Goal: Transaction & Acquisition: Subscribe to service/newsletter

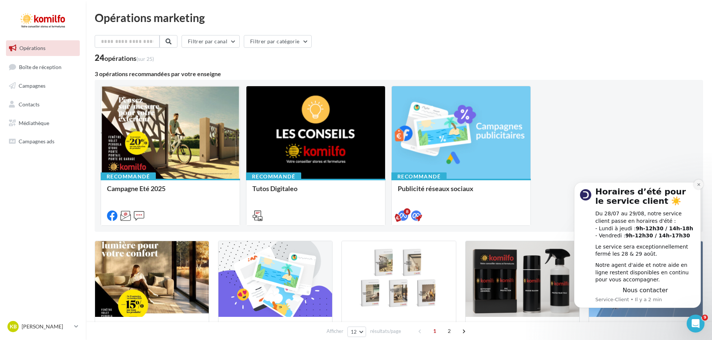
click at [699, 185] on icon "Dismiss notification" at bounding box center [699, 184] width 4 height 4
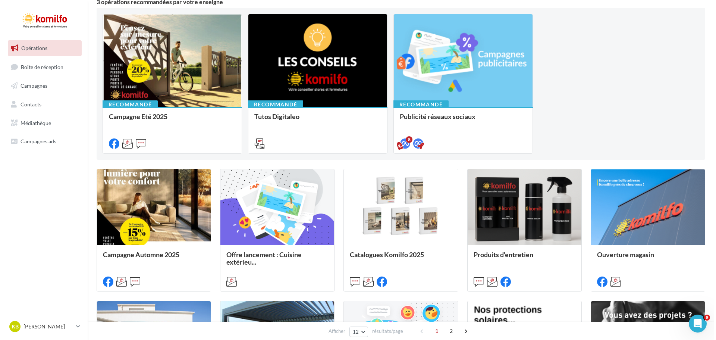
scroll to position [75, 0]
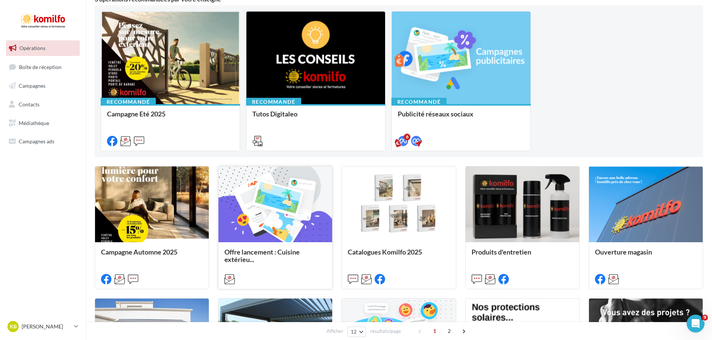
click at [283, 233] on div at bounding box center [275, 204] width 114 height 76
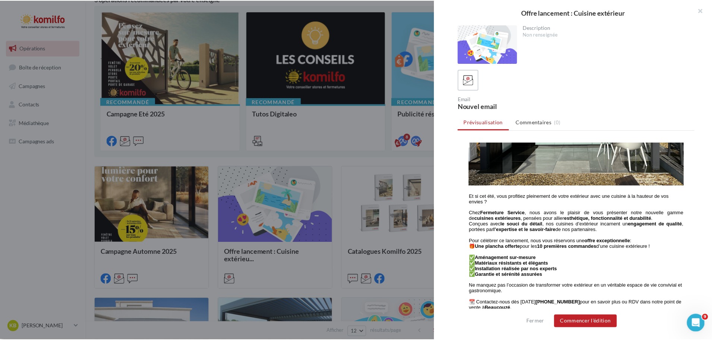
scroll to position [198, 0]
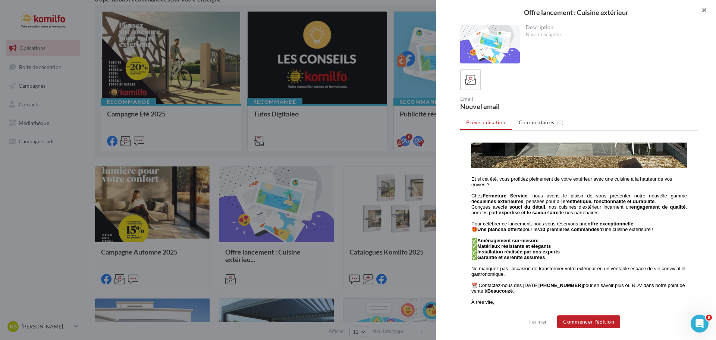
click at [704, 13] on button "button" at bounding box center [701, 11] width 30 height 22
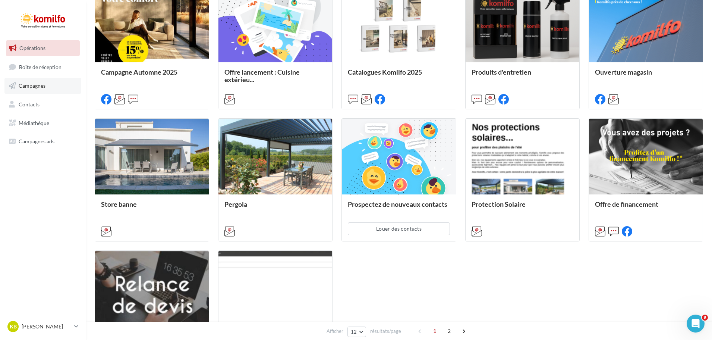
scroll to position [126, 0]
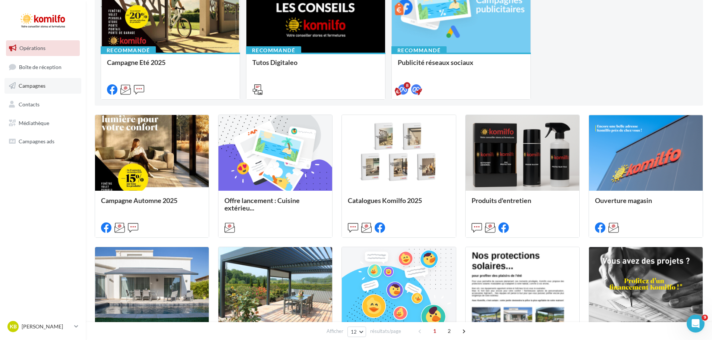
click at [45, 85] on span "Campagnes" at bounding box center [32, 85] width 27 height 6
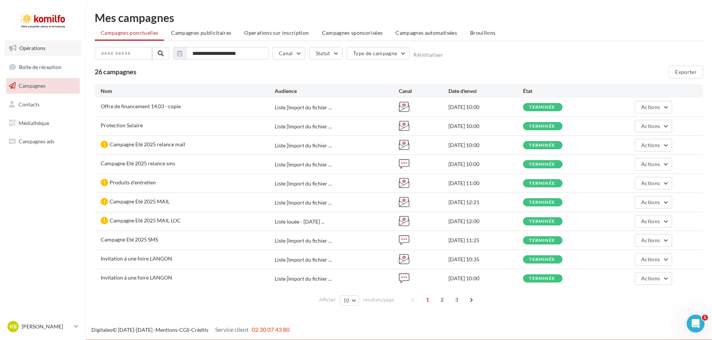
click at [36, 47] on span "Opérations" at bounding box center [32, 48] width 26 height 6
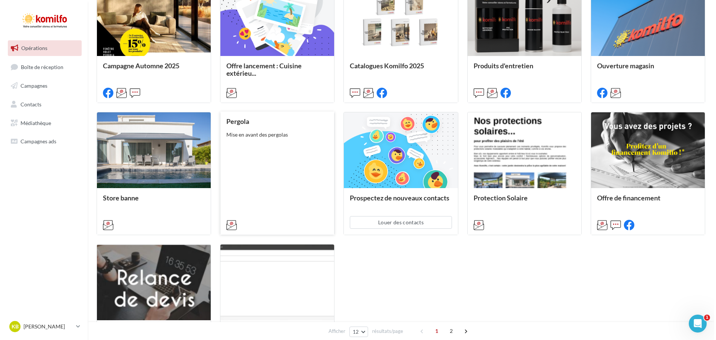
scroll to position [261, 0]
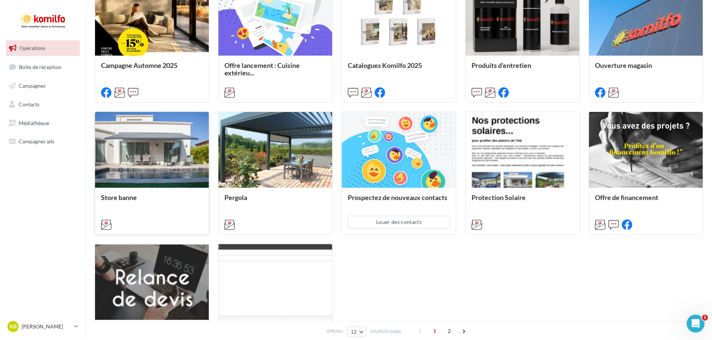
click at [189, 154] on div at bounding box center [152, 150] width 114 height 76
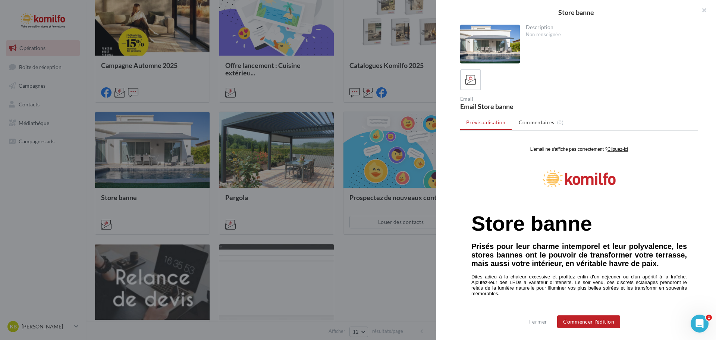
scroll to position [0, 0]
click at [599, 320] on button "Commencer l'édition" at bounding box center [588, 321] width 63 height 13
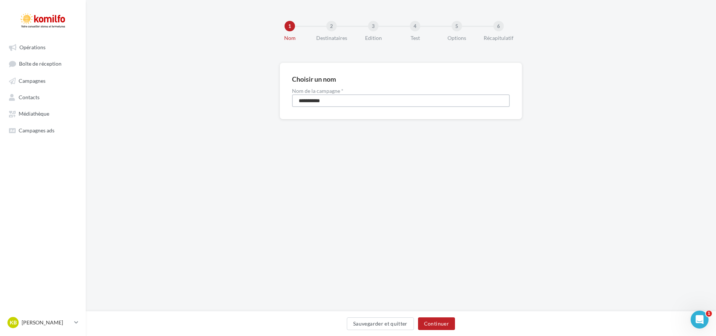
click at [338, 99] on input "**********" at bounding box center [401, 100] width 218 height 13
type input "**********"
click at [441, 322] on button "Continuer" at bounding box center [436, 323] width 37 height 13
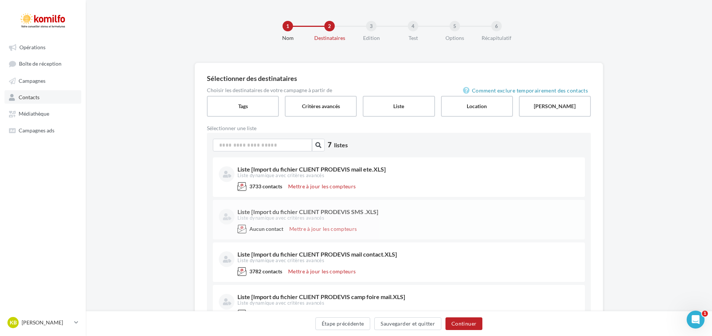
click at [42, 97] on link "Contacts" at bounding box center [42, 96] width 77 height 13
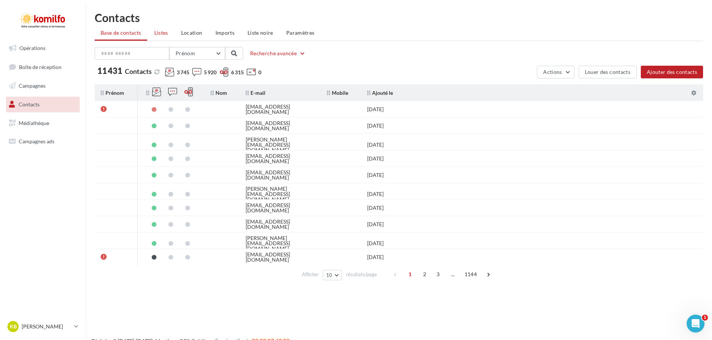
click at [159, 34] on span "Listes" at bounding box center [161, 32] width 14 height 6
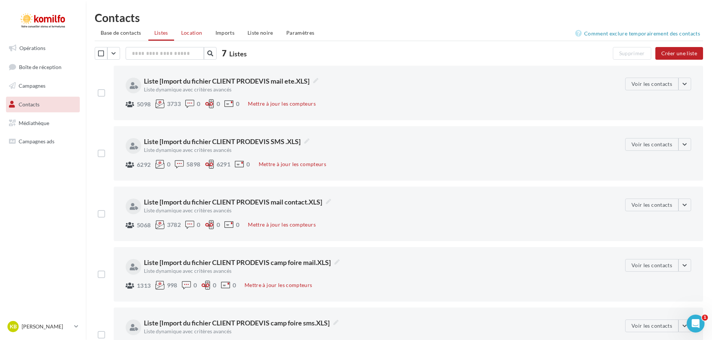
click at [194, 34] on span "Location" at bounding box center [191, 32] width 21 height 6
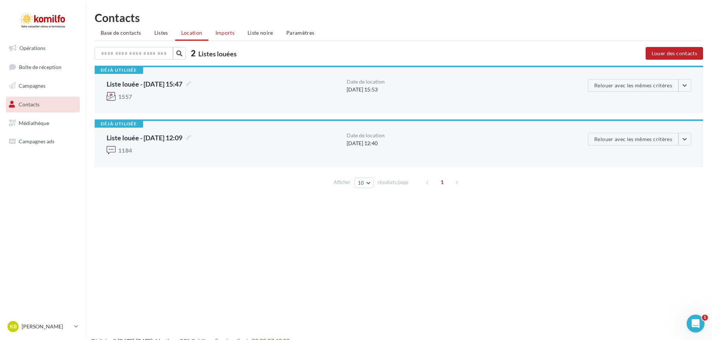
click at [222, 32] on span "Imports" at bounding box center [224, 32] width 19 height 6
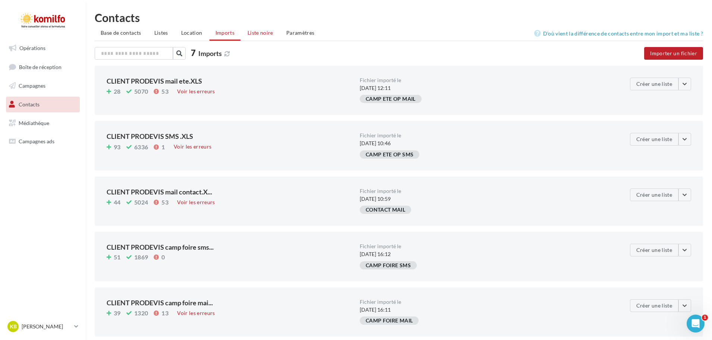
click at [263, 35] on span "Liste noire" at bounding box center [261, 32] width 26 height 6
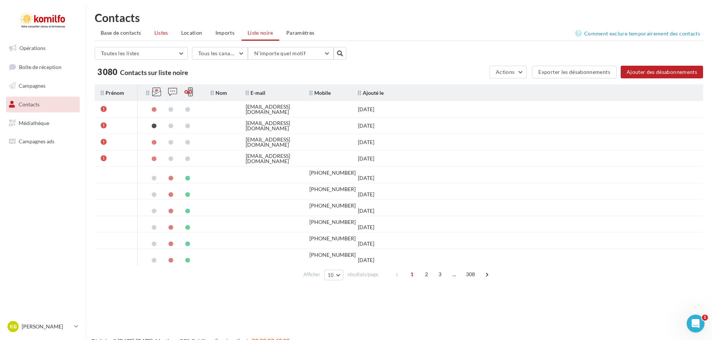
click at [159, 36] on li "Listes" at bounding box center [161, 32] width 26 height 13
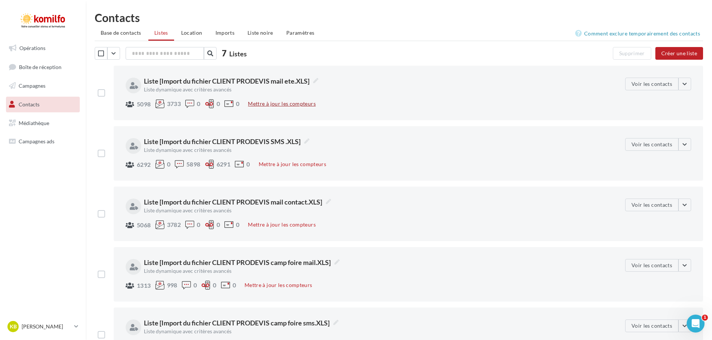
click at [300, 102] on button "Mettre à jour les compteurs" at bounding box center [281, 103] width 73 height 9
click at [652, 83] on button "Voir les contacts" at bounding box center [651, 84] width 53 height 13
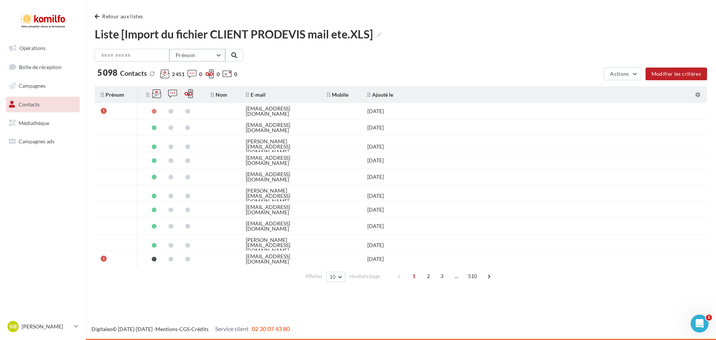
click at [217, 57] on button "Prénom" at bounding box center [197, 55] width 56 height 13
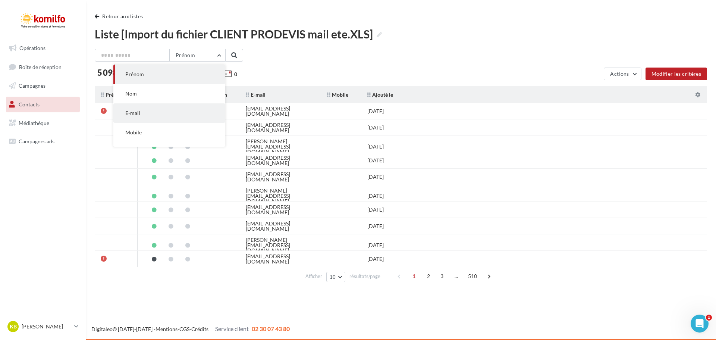
click at [176, 114] on button "E-mail" at bounding box center [169, 112] width 112 height 19
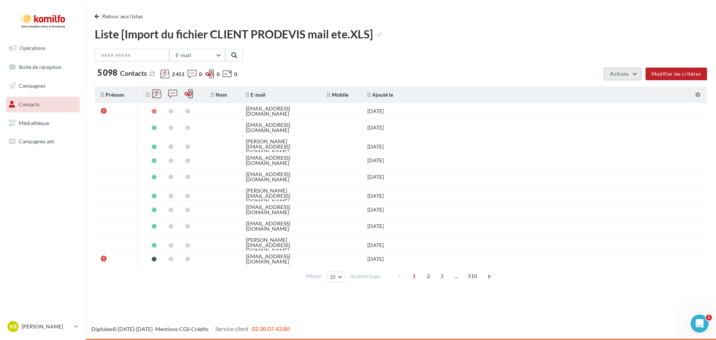
click at [636, 76] on button "Actions" at bounding box center [622, 73] width 37 height 13
click at [532, 73] on div "5 098 Contacts 2 451 0 0 0" at bounding box center [326, 75] width 463 height 13
click at [674, 71] on button "Modifier les critères" at bounding box center [676, 73] width 62 height 13
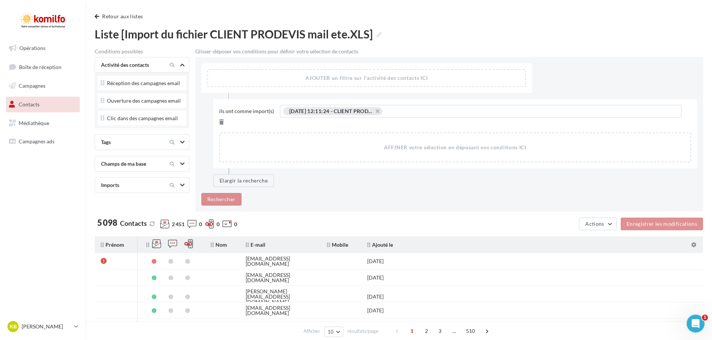
click at [185, 189] on div at bounding box center [176, 184] width 31 height 9
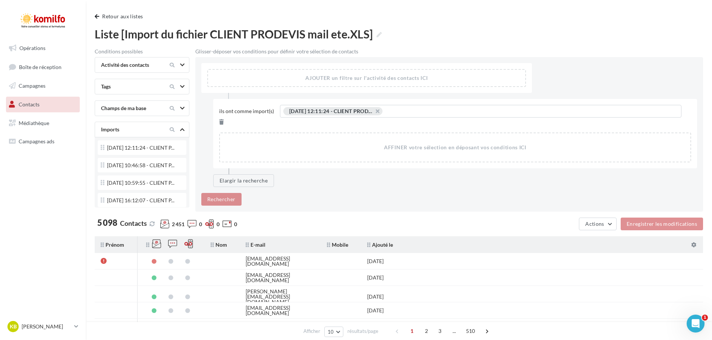
click at [264, 199] on div "AJOUTER un filtre sur l'activité des contacts ICI Ils ont comme import(s) 12/05…" at bounding box center [449, 134] width 508 height 154
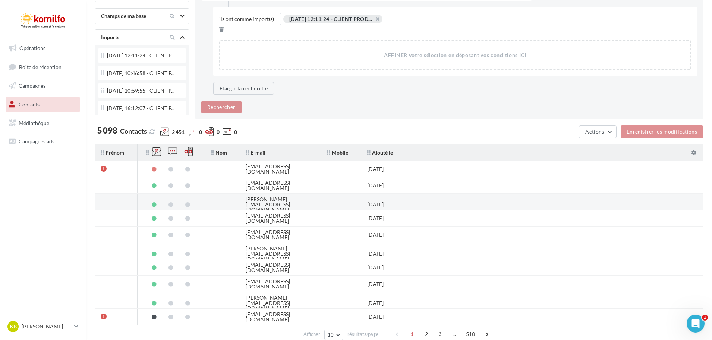
scroll to position [112, 0]
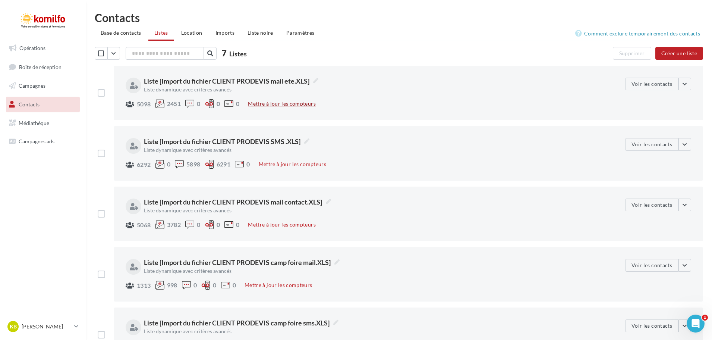
click at [290, 103] on button "Mettre à jour les compteurs" at bounding box center [281, 103] width 73 height 9
click at [54, 89] on link "Campagnes" at bounding box center [42, 86] width 77 height 16
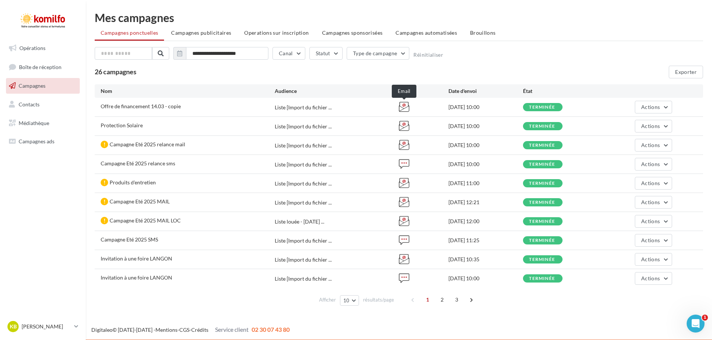
click at [400, 107] on icon at bounding box center [404, 106] width 10 height 10
click at [668, 108] on button "Actions" at bounding box center [653, 107] width 37 height 13
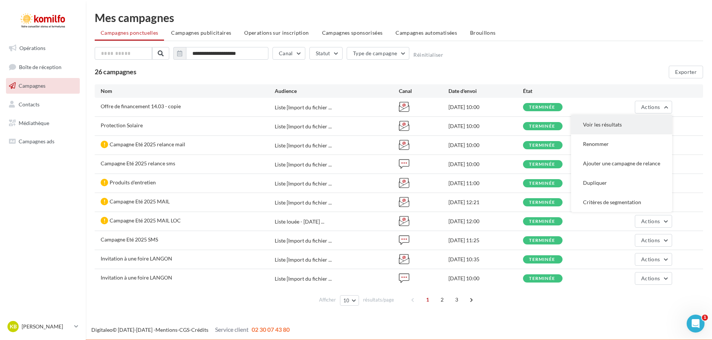
click at [633, 124] on button "Voir les résultats" at bounding box center [621, 124] width 101 height 19
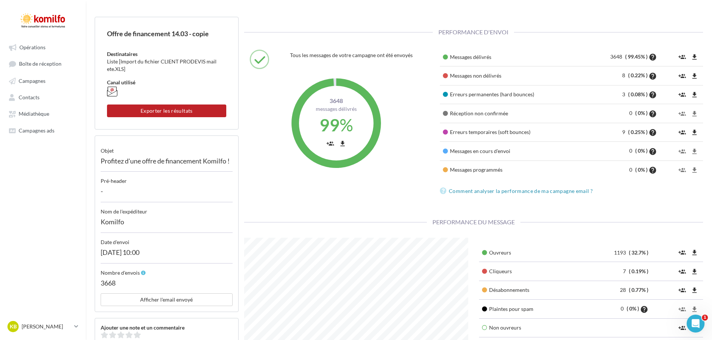
scroll to position [75, 0]
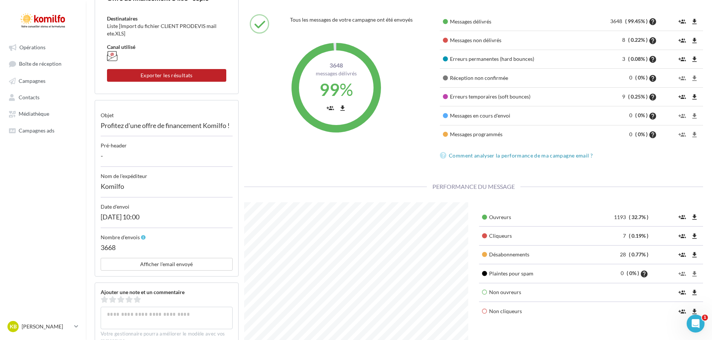
click at [620, 256] on span "28" at bounding box center [624, 254] width 8 height 6
click at [693, 254] on icon "file_download" at bounding box center [694, 254] width 7 height 7
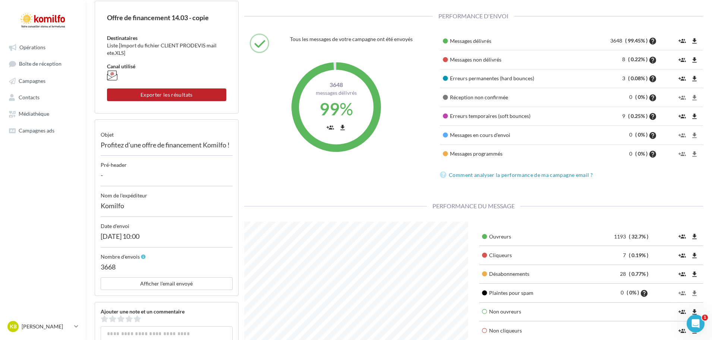
scroll to position [37, 0]
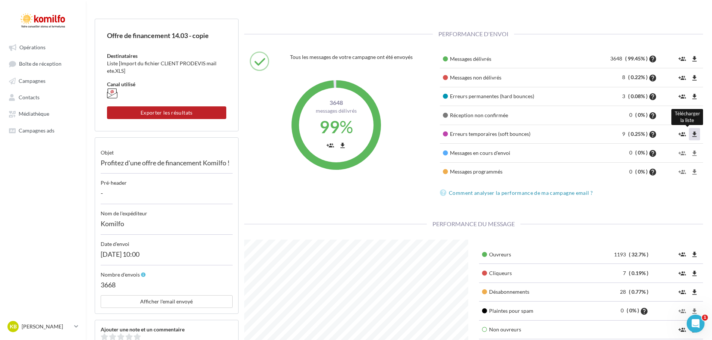
click at [692, 133] on icon "file_download" at bounding box center [694, 133] width 7 height 7
click at [693, 97] on icon "file_download" at bounding box center [694, 96] width 7 height 7
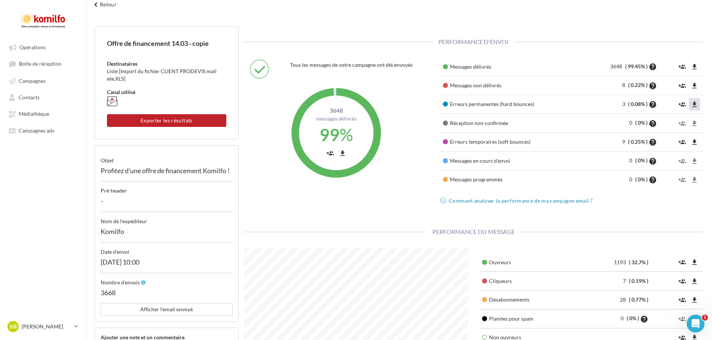
scroll to position [0, 0]
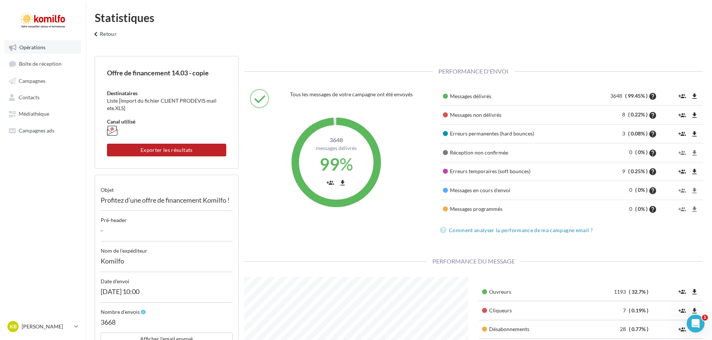
click at [36, 49] on span "Opérations" at bounding box center [32, 47] width 26 height 6
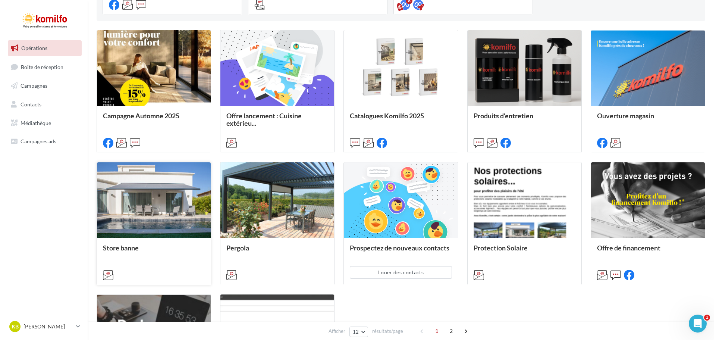
scroll to position [224, 0]
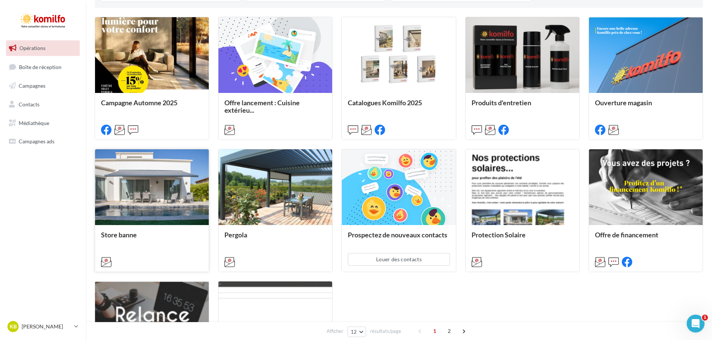
click at [177, 176] on div at bounding box center [152, 187] width 114 height 76
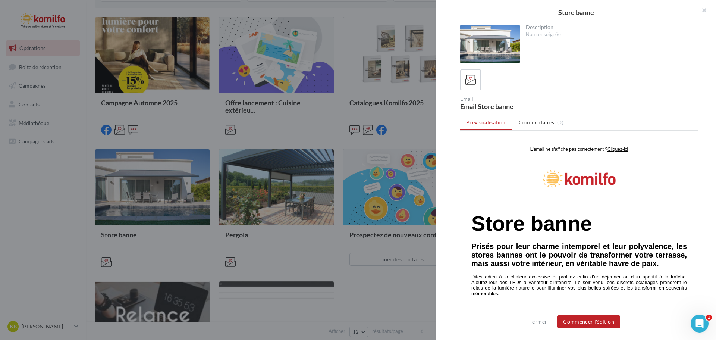
scroll to position [0, 0]
click at [593, 318] on button "Commencer l'édition" at bounding box center [588, 321] width 63 height 13
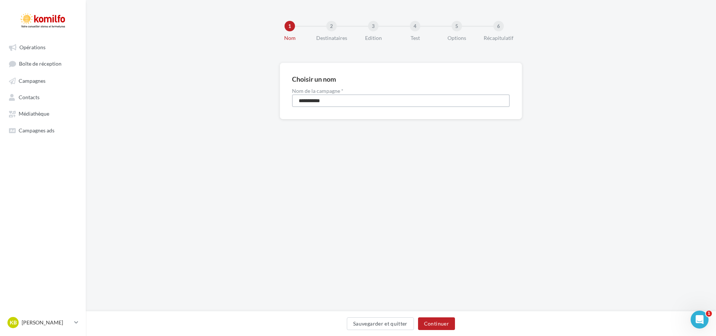
click at [365, 103] on input "**********" at bounding box center [401, 100] width 218 height 13
type input "**********"
click at [441, 323] on button "Continuer" at bounding box center [436, 323] width 37 height 13
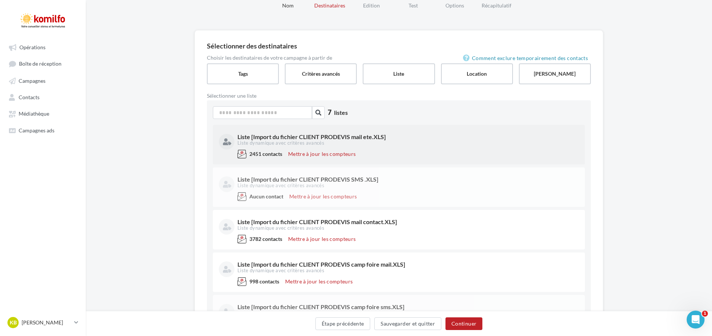
scroll to position [75, 0]
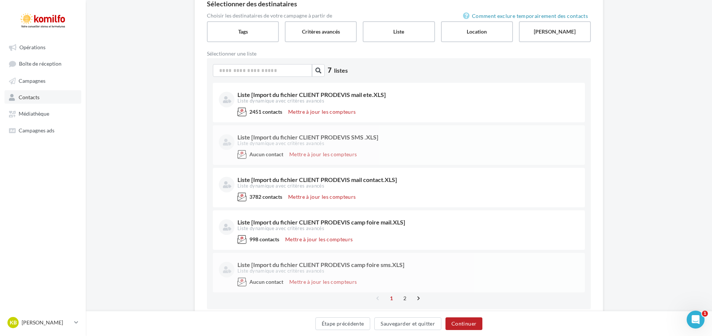
click at [48, 91] on link "Contacts" at bounding box center [42, 96] width 77 height 13
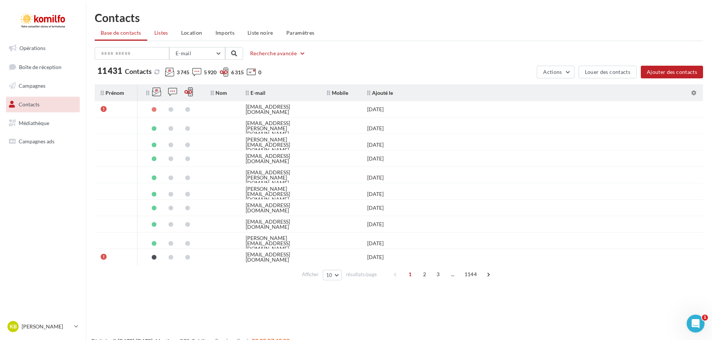
click at [166, 35] on span "Listes" at bounding box center [161, 32] width 14 height 6
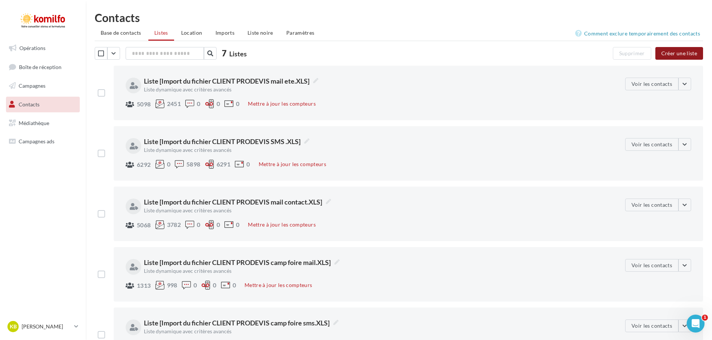
click at [683, 57] on button "Créer une liste" at bounding box center [679, 53] width 48 height 13
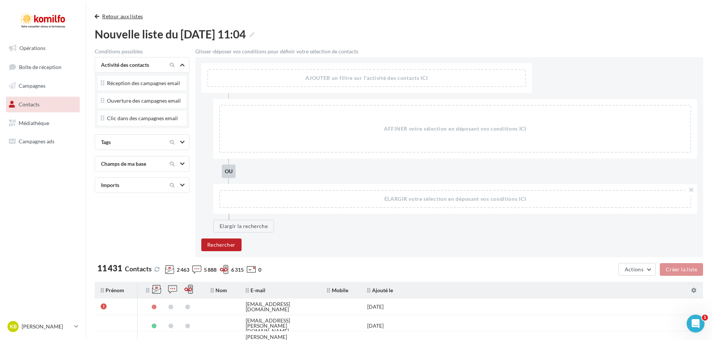
click at [95, 16] on span "button" at bounding box center [97, 16] width 4 height 5
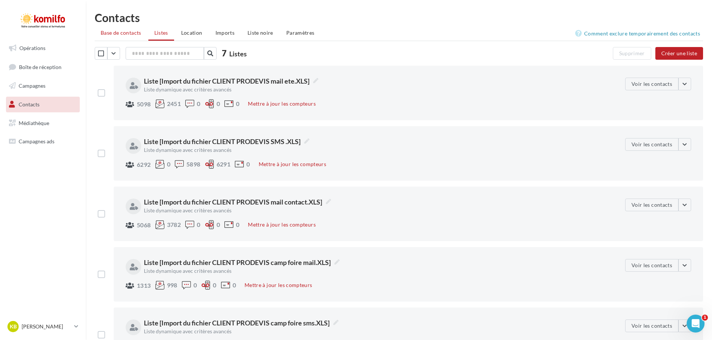
click at [124, 32] on span "Base de contacts" at bounding box center [121, 32] width 41 height 6
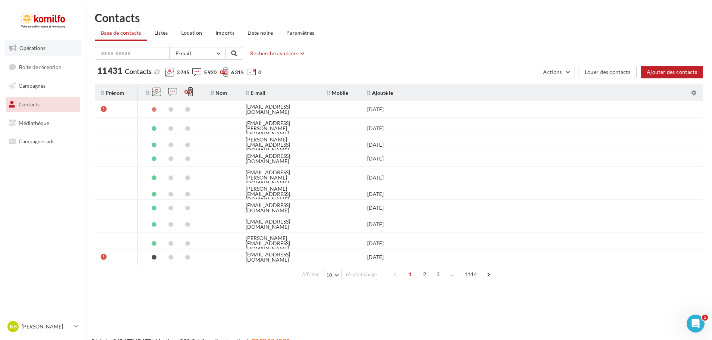
click at [38, 51] on link "Opérations" at bounding box center [42, 48] width 77 height 16
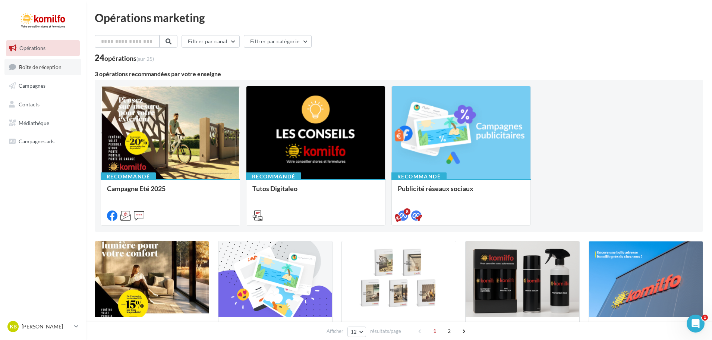
click at [45, 68] on span "Boîte de réception" at bounding box center [40, 66] width 42 height 6
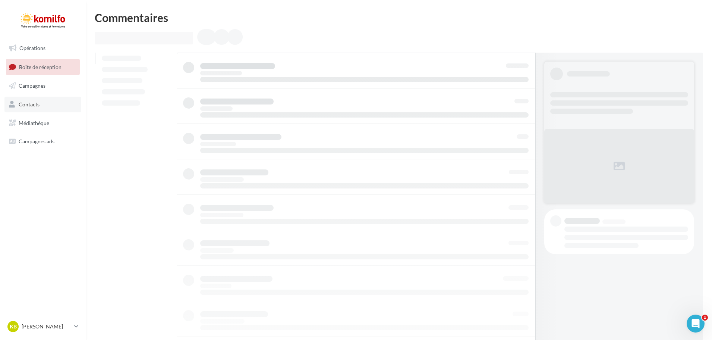
click at [50, 106] on link "Contacts" at bounding box center [42, 105] width 77 height 16
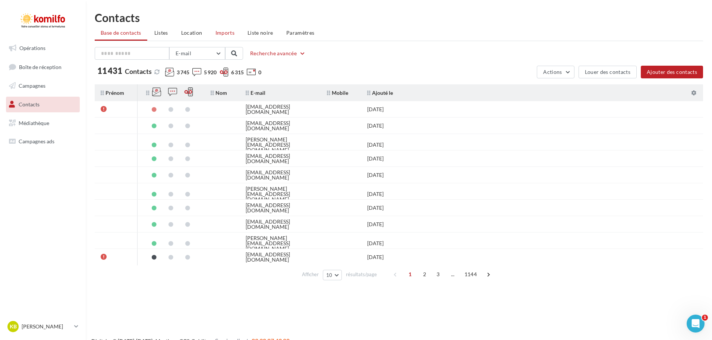
click at [224, 33] on span "Imports" at bounding box center [224, 32] width 19 height 6
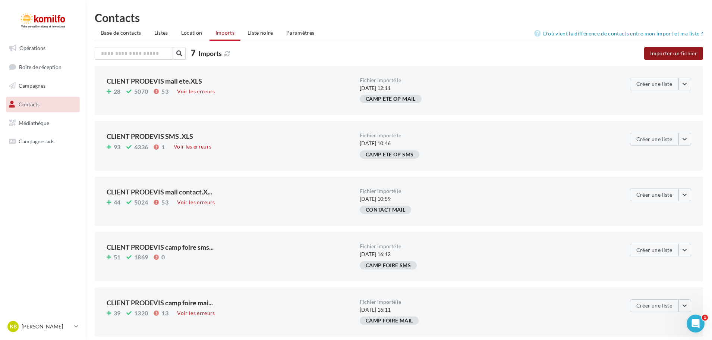
click at [678, 54] on button "Importer un fichier" at bounding box center [673, 53] width 59 height 13
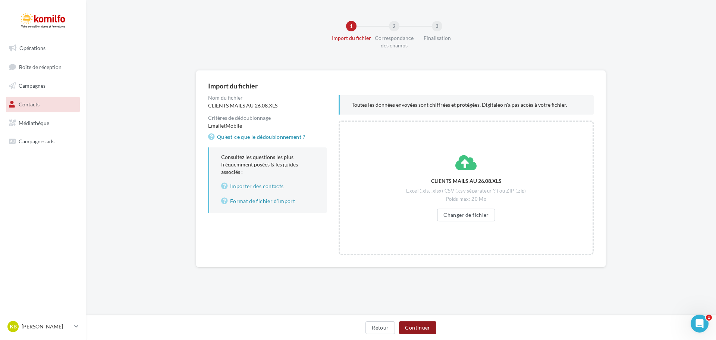
click at [425, 329] on button "Continuer" at bounding box center [417, 327] width 37 height 13
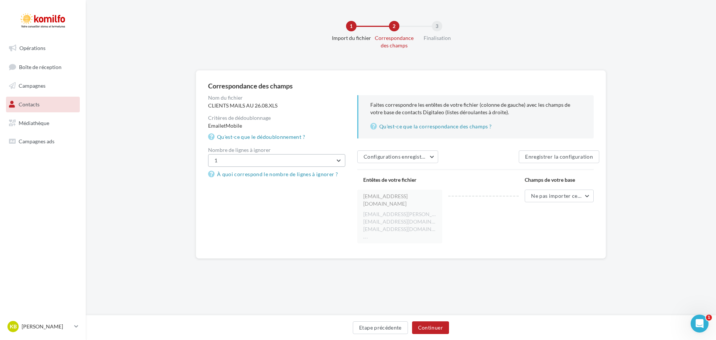
click at [325, 158] on button "1" at bounding box center [276, 160] width 137 height 13
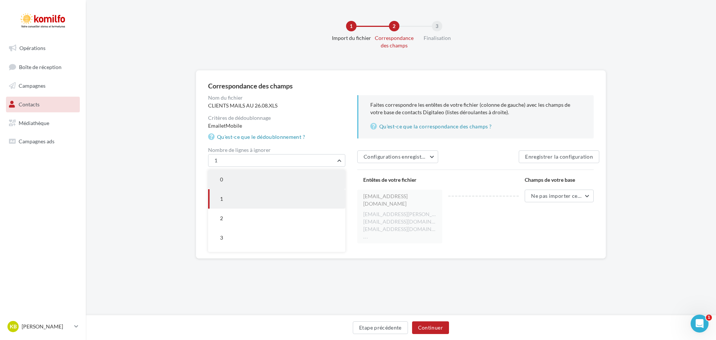
click at [307, 178] on button "0" at bounding box center [276, 179] width 137 height 19
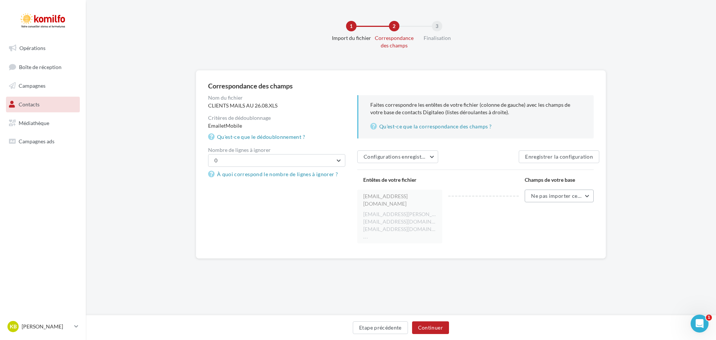
click at [585, 199] on button "Ne pas importer cette colonne" at bounding box center [558, 195] width 69 height 13
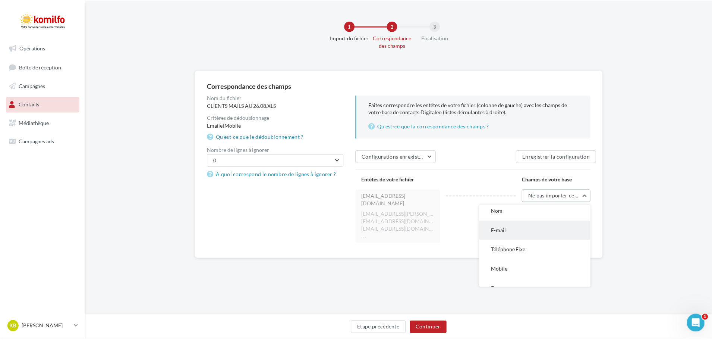
scroll to position [75, 0]
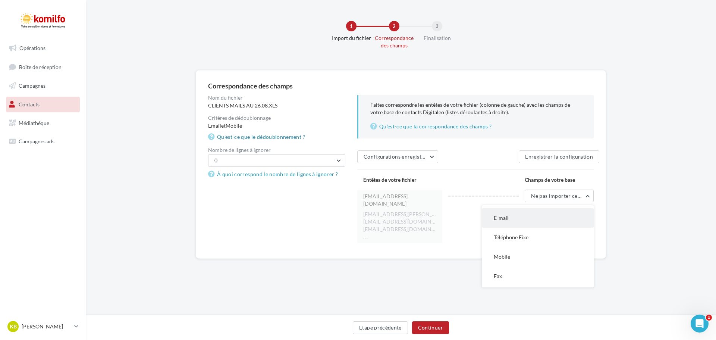
click at [519, 220] on button "E-mail" at bounding box center [538, 217] width 112 height 19
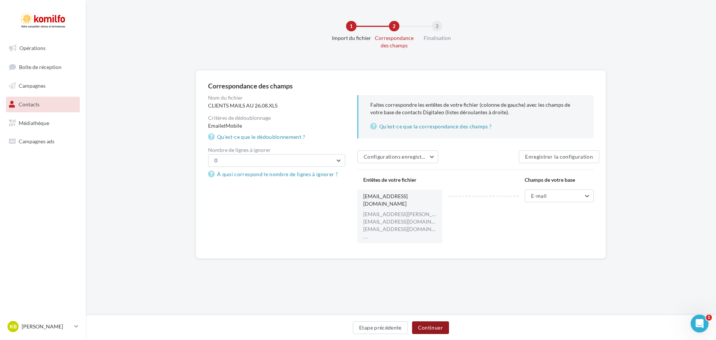
click at [443, 323] on button "Continuer" at bounding box center [430, 327] width 37 height 13
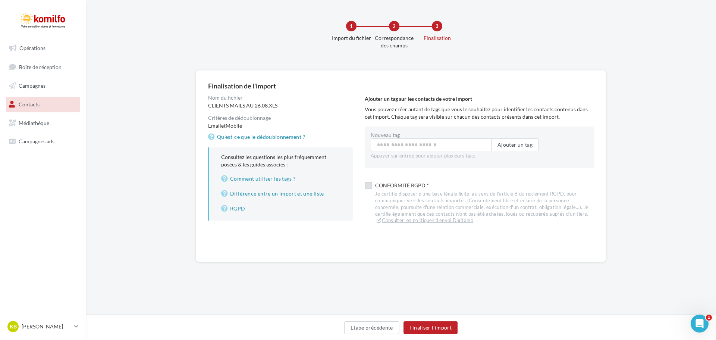
click at [370, 185] on label at bounding box center [368, 185] width 7 height 7
click at [433, 325] on button "Finaliser l'import" at bounding box center [430, 327] width 54 height 13
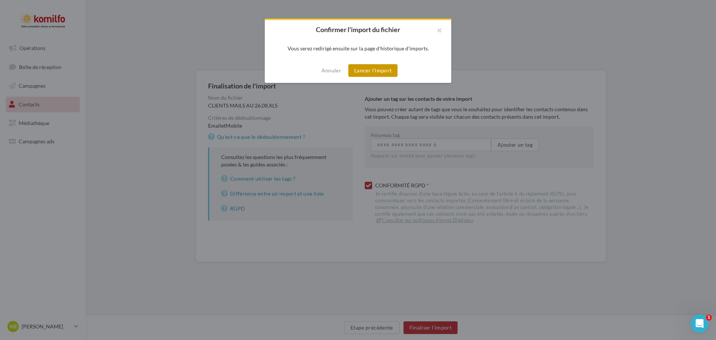
click at [372, 75] on button "Lancer l'import" at bounding box center [372, 70] width 49 height 13
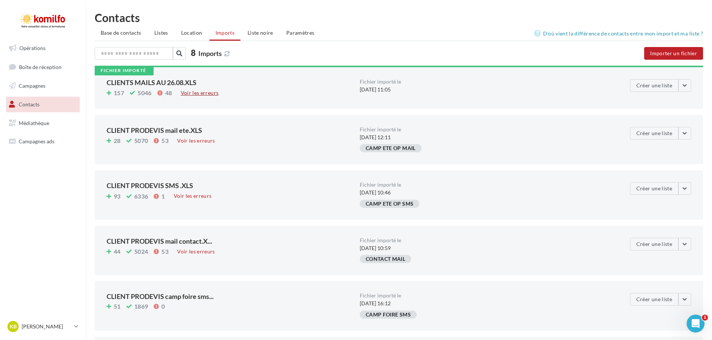
click at [199, 94] on div "Voir les erreurs" at bounding box center [200, 93] width 44 height 8
click at [35, 86] on span "Campagnes" at bounding box center [32, 85] width 27 height 6
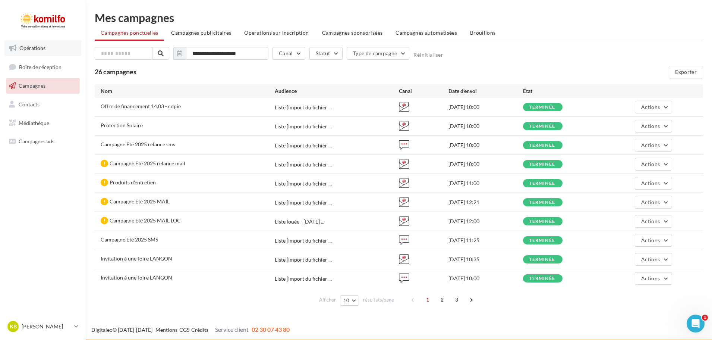
click at [60, 48] on link "Opérations" at bounding box center [42, 48] width 77 height 16
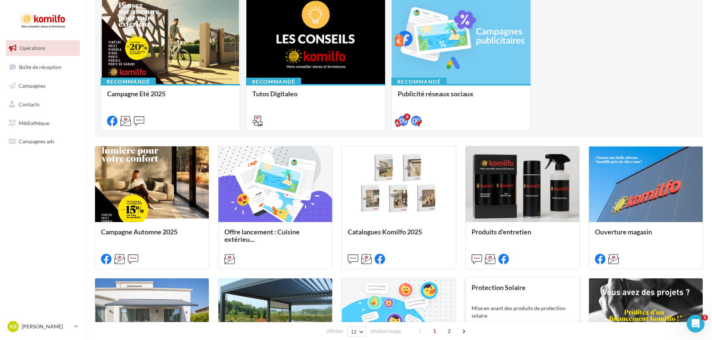
scroll to position [51, 0]
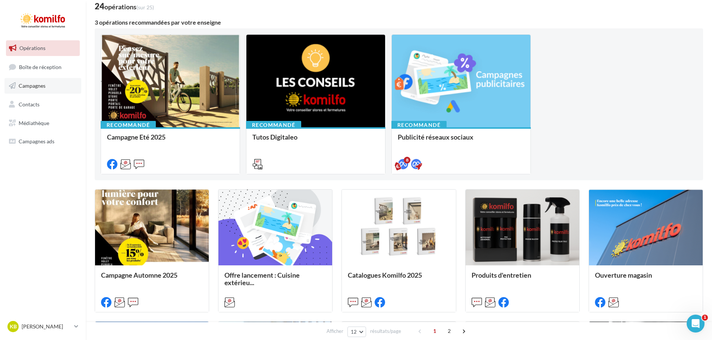
click at [54, 86] on link "Campagnes" at bounding box center [42, 86] width 77 height 16
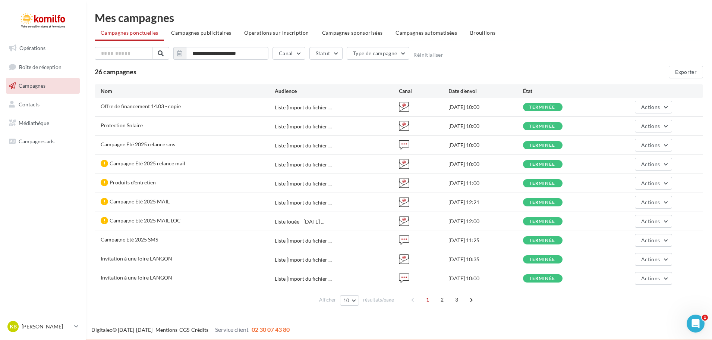
click at [54, 49] on link "Opérations" at bounding box center [42, 48] width 77 height 16
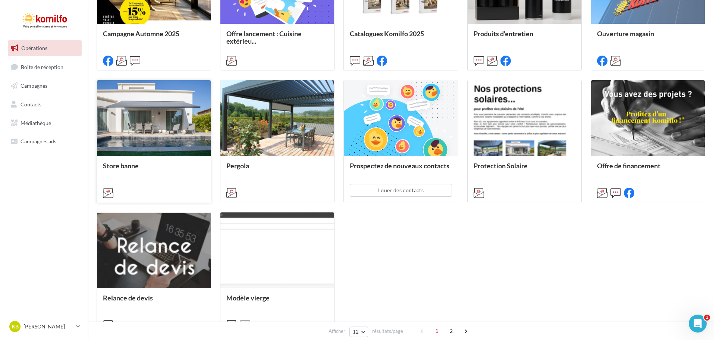
scroll to position [298, 0]
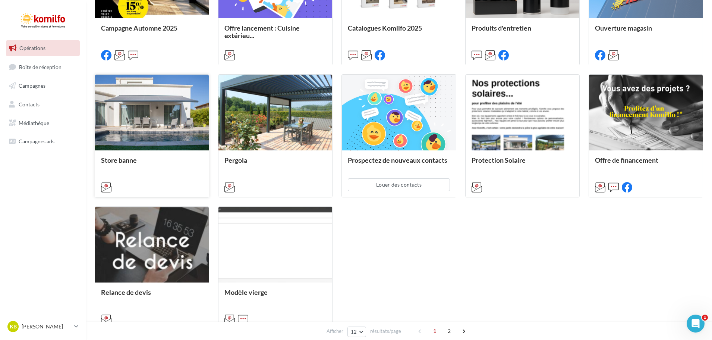
click at [169, 134] on div at bounding box center [152, 113] width 114 height 76
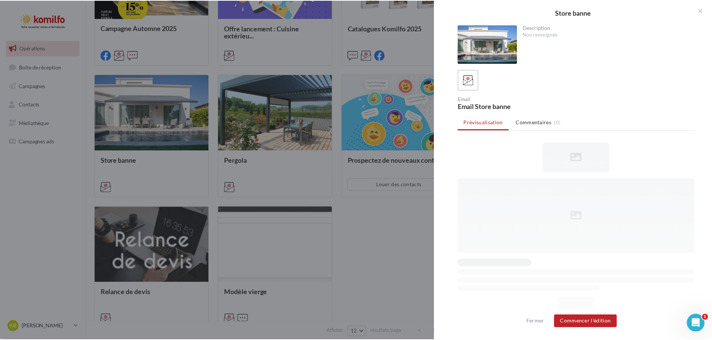
scroll to position [0, 0]
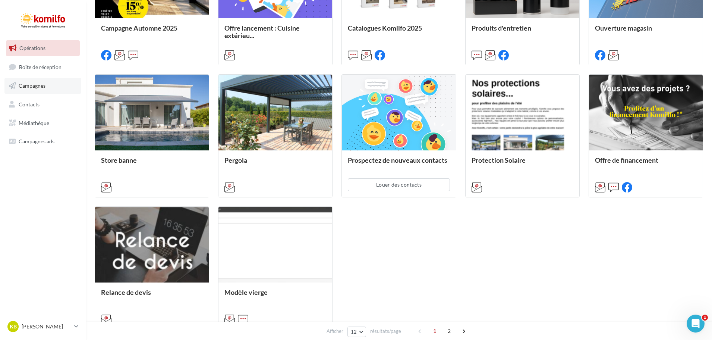
click at [40, 84] on span "Campagnes" at bounding box center [32, 85] width 27 height 6
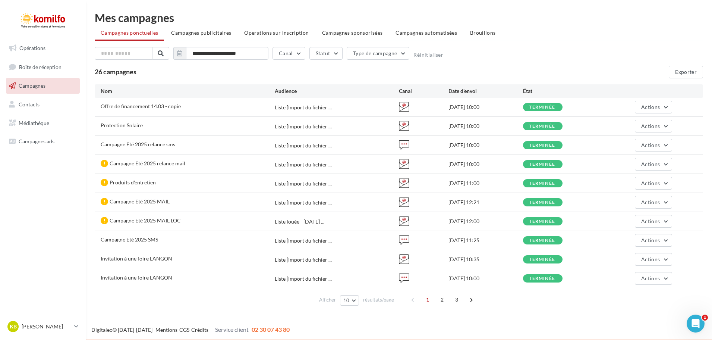
click at [177, 127] on div "Protection Solaire" at bounding box center [188, 126] width 174 height 9
click at [666, 129] on button "Actions" at bounding box center [653, 126] width 37 height 13
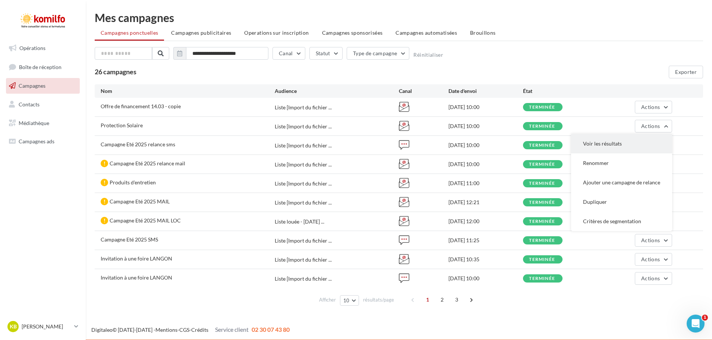
click at [598, 140] on button "Voir les résultats" at bounding box center [621, 143] width 101 height 19
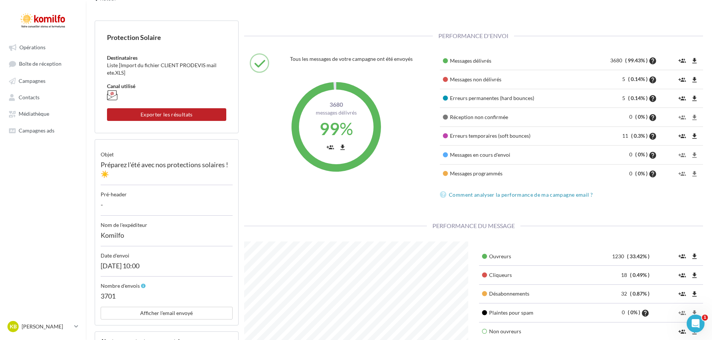
scroll to position [53, 0]
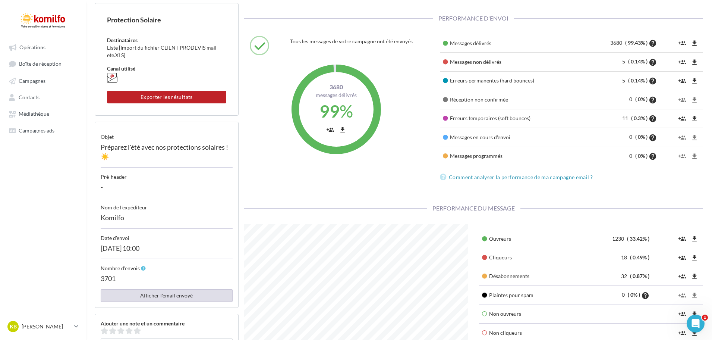
click at [171, 293] on button "Afficher l'email envoyé" at bounding box center [167, 295] width 132 height 13
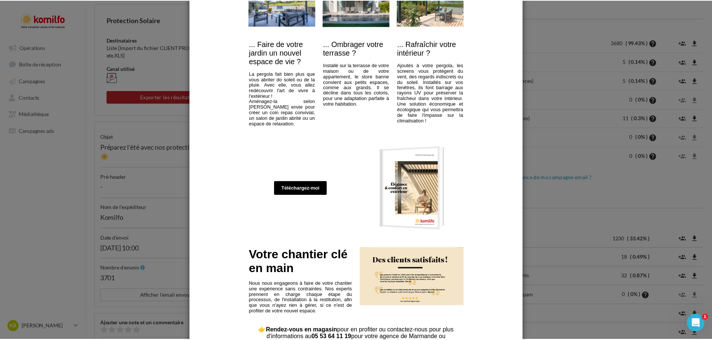
scroll to position [298, 0]
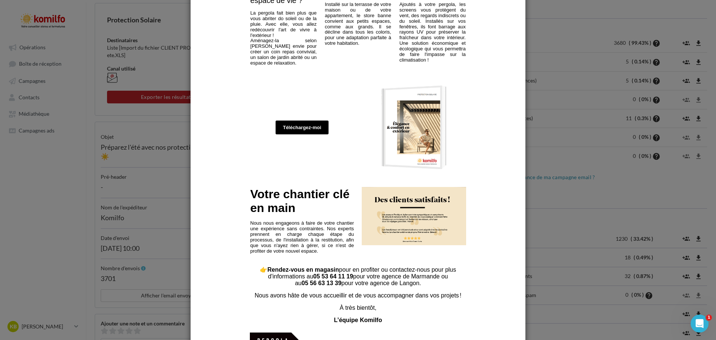
click at [560, 155] on div at bounding box center [358, 170] width 716 height 340
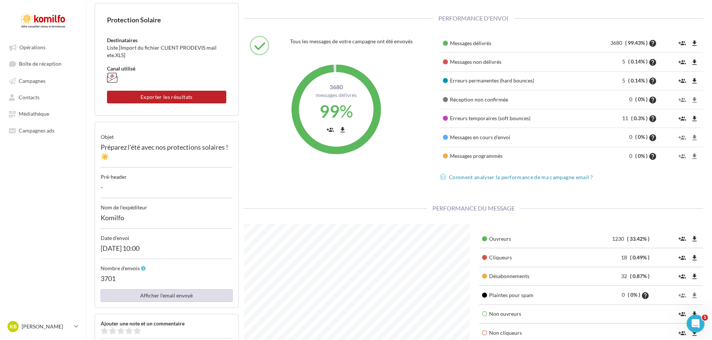
scroll to position [372616, 372530]
click at [54, 50] on link "Opérations" at bounding box center [42, 46] width 77 height 13
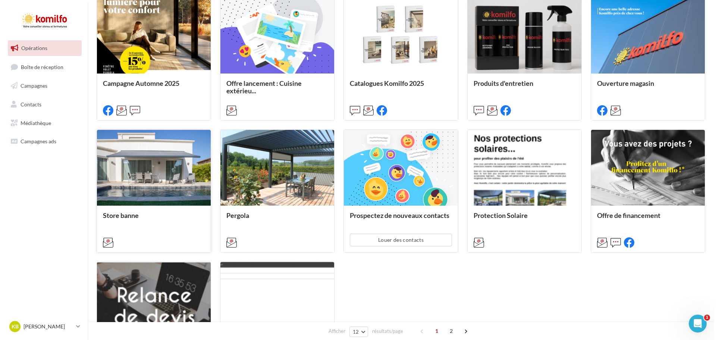
scroll to position [261, 0]
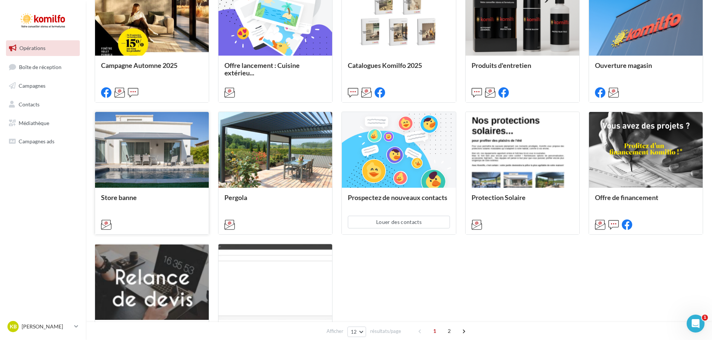
click at [126, 144] on div at bounding box center [152, 150] width 114 height 76
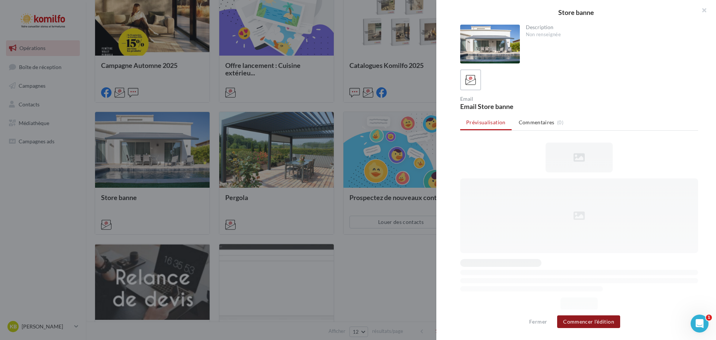
scroll to position [0, 0]
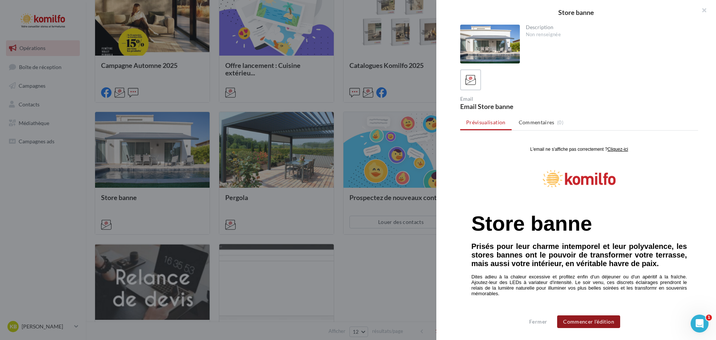
click at [602, 323] on button "Commencer l'édition" at bounding box center [588, 321] width 63 height 13
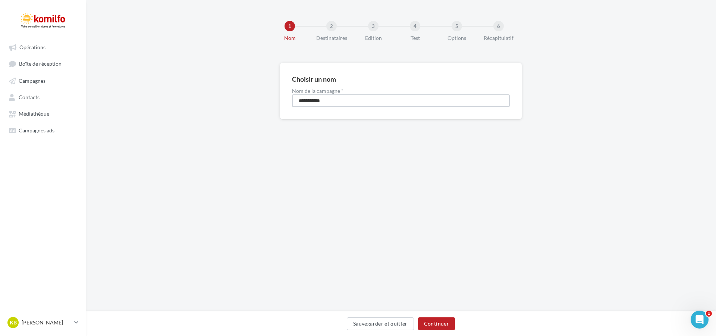
click at [349, 101] on input "**********" at bounding box center [401, 100] width 218 height 13
type input "**********"
click at [448, 323] on button "Continuer" at bounding box center [436, 323] width 37 height 13
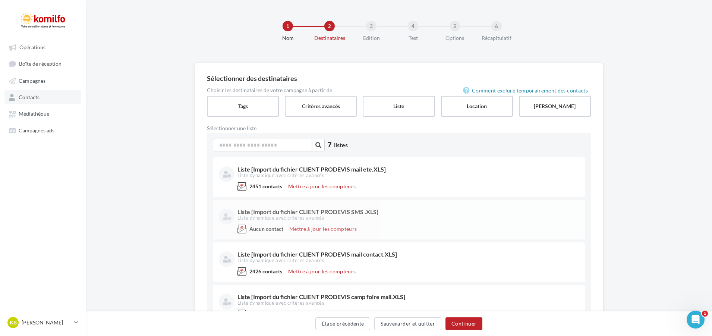
click at [43, 98] on link "Contacts" at bounding box center [42, 96] width 77 height 13
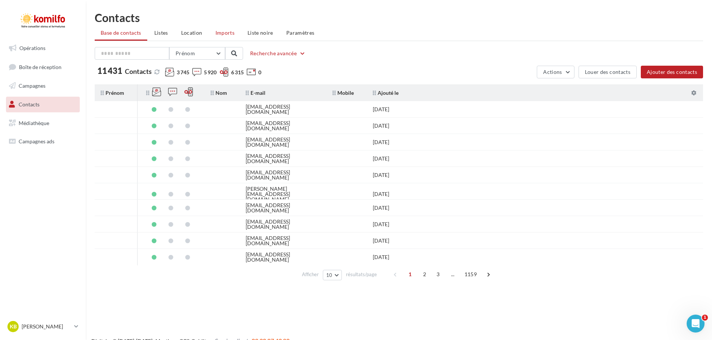
click at [216, 35] on span "Imports" at bounding box center [224, 32] width 19 height 6
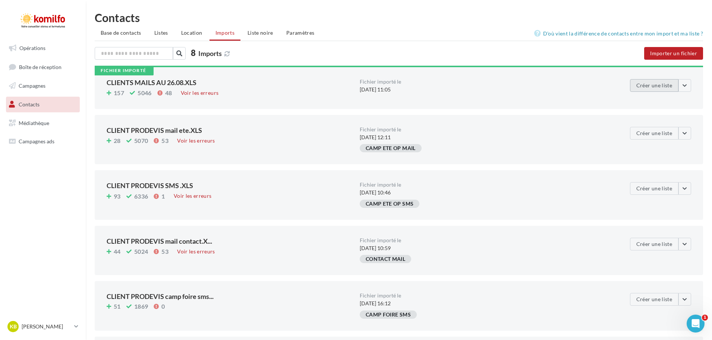
click at [662, 88] on button "Créer une liste" at bounding box center [654, 85] width 48 height 13
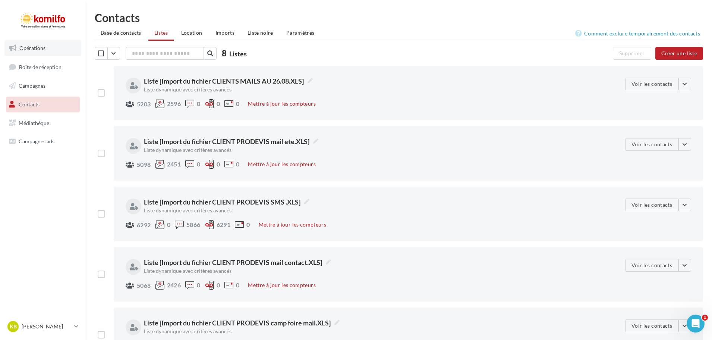
click at [29, 47] on span "Opérations" at bounding box center [32, 48] width 26 height 6
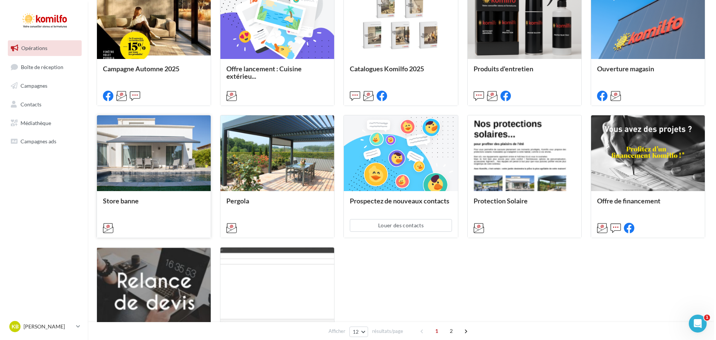
scroll to position [261, 0]
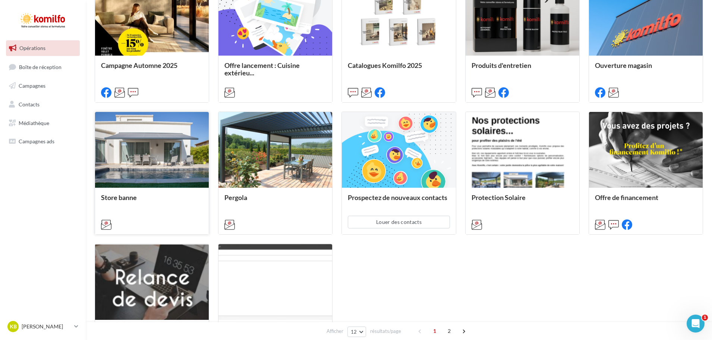
click at [160, 185] on div at bounding box center [152, 150] width 114 height 76
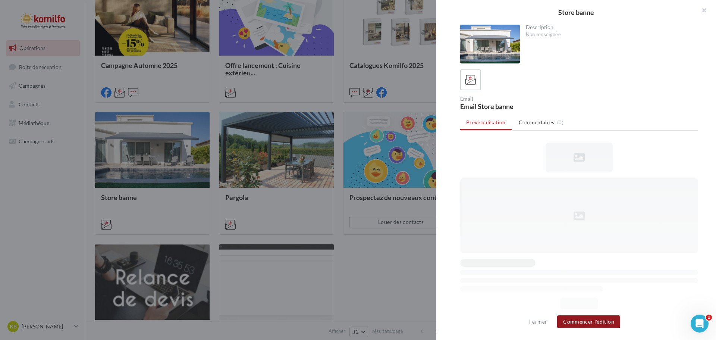
scroll to position [0, 0]
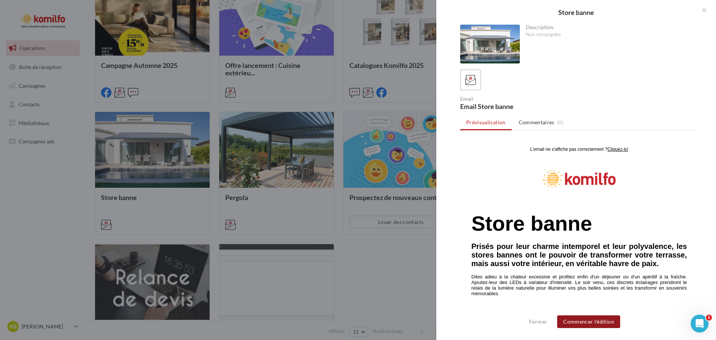
click at [598, 319] on button "Commencer l'édition" at bounding box center [588, 321] width 63 height 13
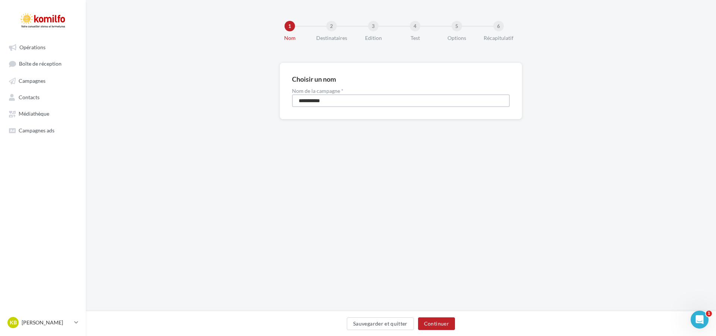
click at [343, 105] on input "**********" at bounding box center [401, 100] width 218 height 13
type input "**********"
click at [446, 326] on button "Continuer" at bounding box center [436, 323] width 37 height 13
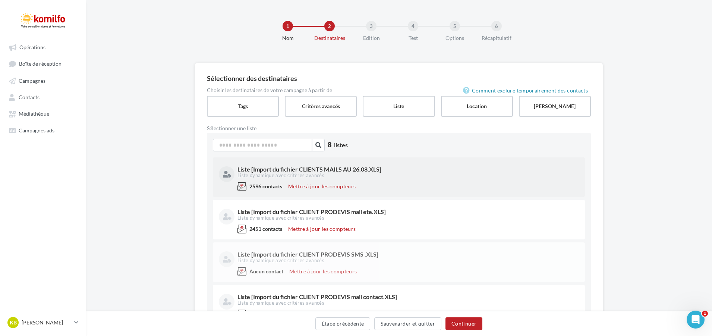
click at [420, 183] on div "2596 contacts Mettre à jour les compteurs" at bounding box center [399, 188] width 360 height 12
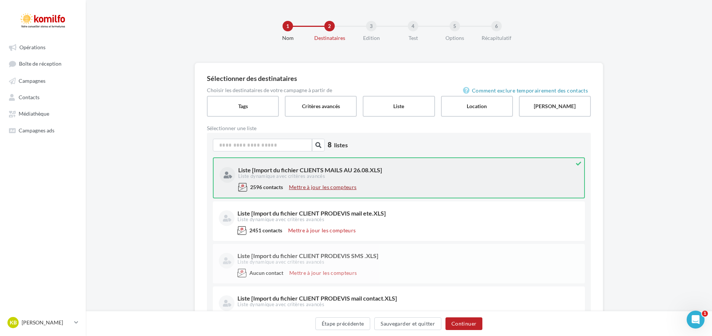
click at [339, 189] on button "Mettre à jour les compteurs" at bounding box center [322, 187] width 73 height 9
click at [314, 189] on button "Mettre à jour les compteurs" at bounding box center [322, 187] width 73 height 9
click at [39, 81] on span "Campagnes" at bounding box center [32, 81] width 27 height 6
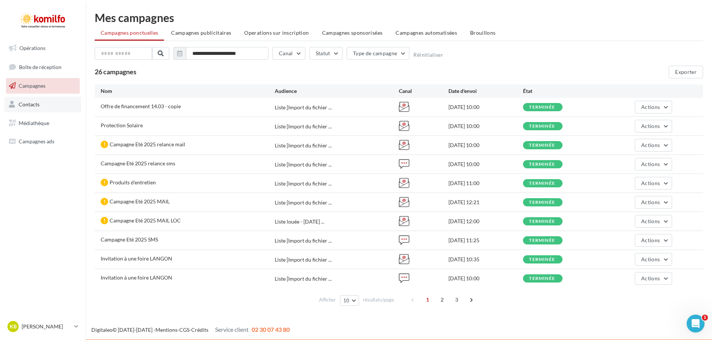
click at [61, 99] on link "Contacts" at bounding box center [42, 105] width 77 height 16
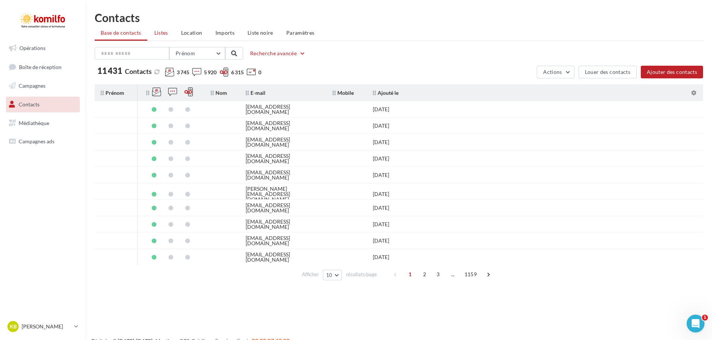
click at [170, 32] on li "Listes" at bounding box center [161, 32] width 26 height 13
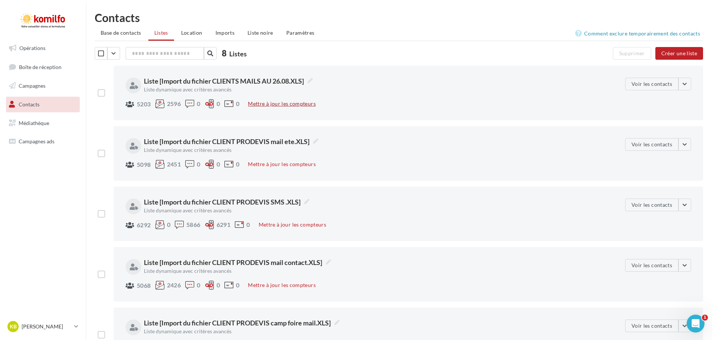
click at [270, 101] on button "Mettre à jour les compteurs" at bounding box center [281, 103] width 73 height 9
click at [258, 105] on button "Mettre à jour les compteurs" at bounding box center [281, 103] width 73 height 9
click at [665, 85] on button "Voir les contacts" at bounding box center [651, 84] width 53 height 13
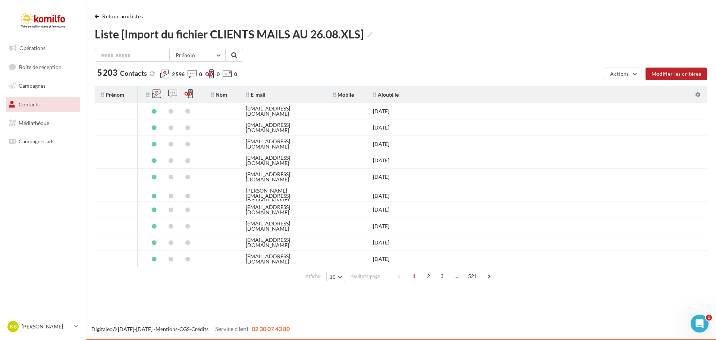
click at [97, 18] on span "button" at bounding box center [97, 16] width 4 height 5
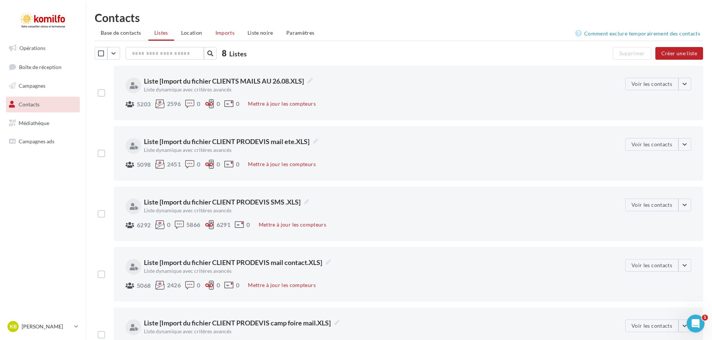
click at [227, 31] on span "Imports" at bounding box center [224, 32] width 19 height 6
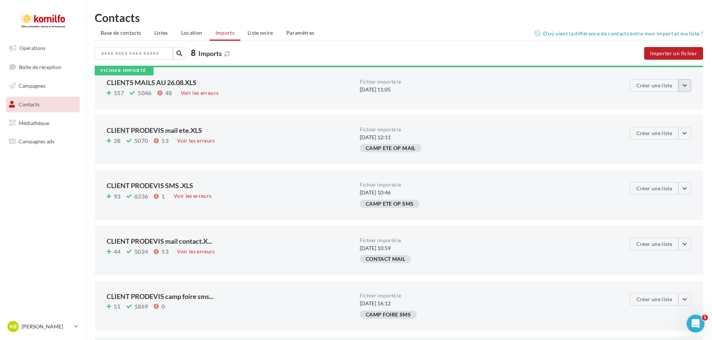
click at [687, 85] on button "button" at bounding box center [684, 85] width 13 height 13
click at [254, 89] on div "157 5046 48 Voir les erreurs" at bounding box center [230, 94] width 247 height 10
click at [130, 32] on span "Base de contacts" at bounding box center [121, 32] width 41 height 6
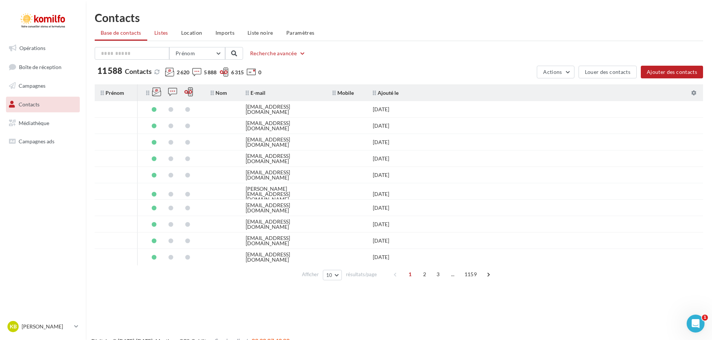
click at [164, 30] on span "Listes" at bounding box center [161, 32] width 14 height 6
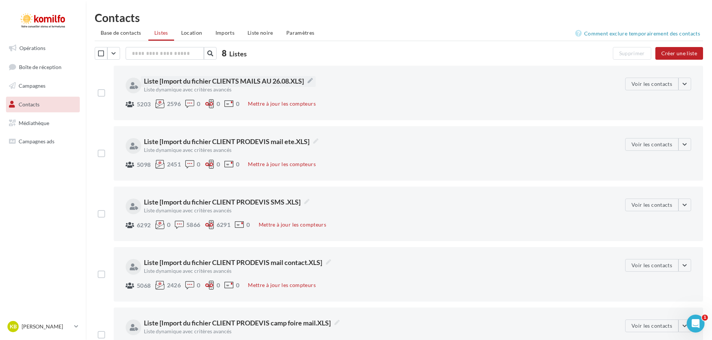
click at [287, 76] on span "Liste [Import du fichier CLIENTS MAILS AU 26.08.XLS]" at bounding box center [228, 81] width 169 height 10
click at [0, 0] on textarea "**********" at bounding box center [0, 0] width 0 height 0
click at [429, 100] on div "5203 2596 0 0 0 Mettre à jour les compteurs" at bounding box center [373, 104] width 494 height 10
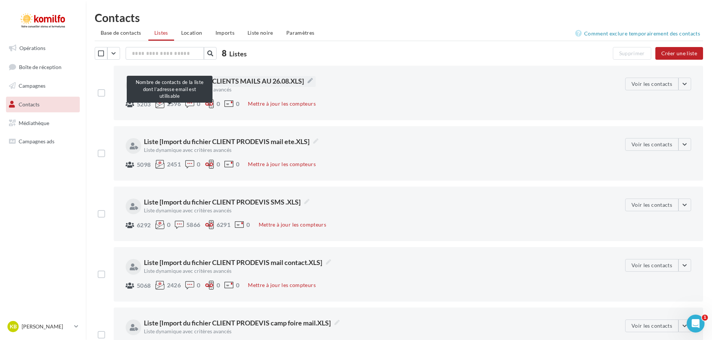
click at [163, 103] on div at bounding box center [159, 103] width 9 height 9
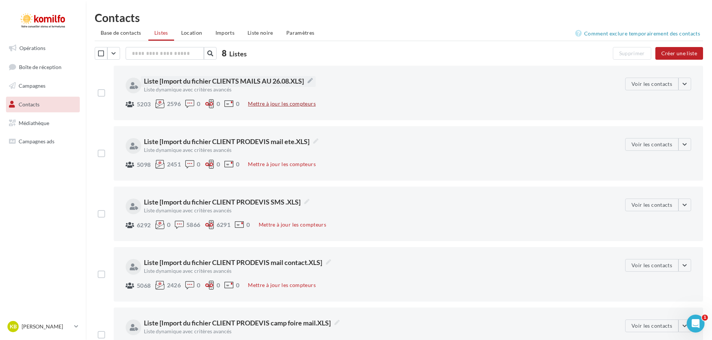
click at [283, 103] on button "Mettre à jour les compteurs" at bounding box center [281, 103] width 73 height 9
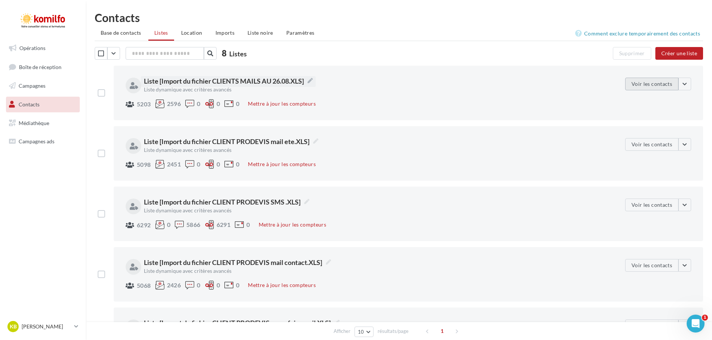
click at [656, 82] on button "Voir les contacts" at bounding box center [651, 84] width 53 height 13
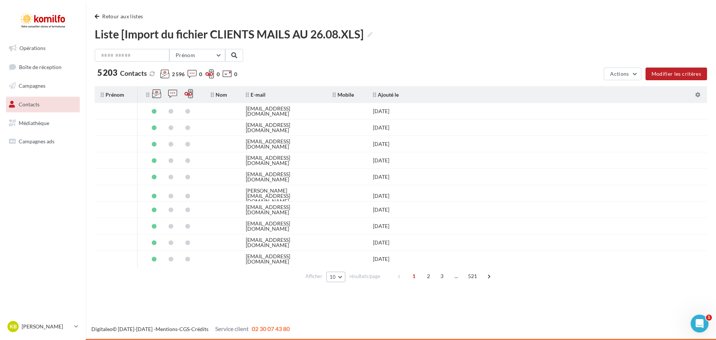
click at [337, 275] on button "10" at bounding box center [335, 276] width 19 height 10
click at [336, 257] on button "100" at bounding box center [352, 262] width 52 height 13
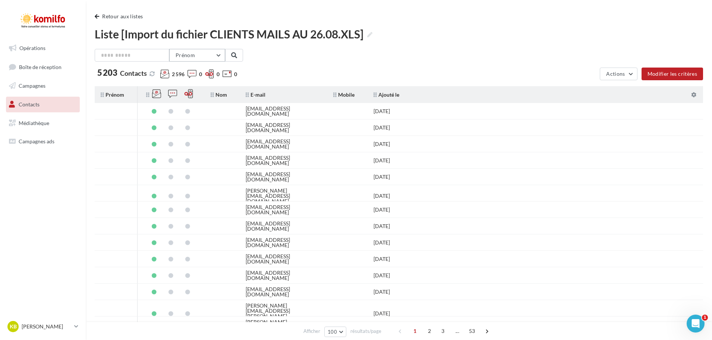
click at [220, 53] on button "Prénom" at bounding box center [197, 55] width 56 height 13
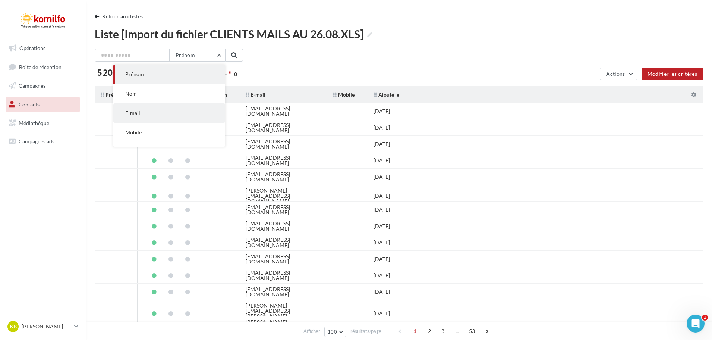
click at [174, 113] on button "E-mail" at bounding box center [169, 112] width 112 height 19
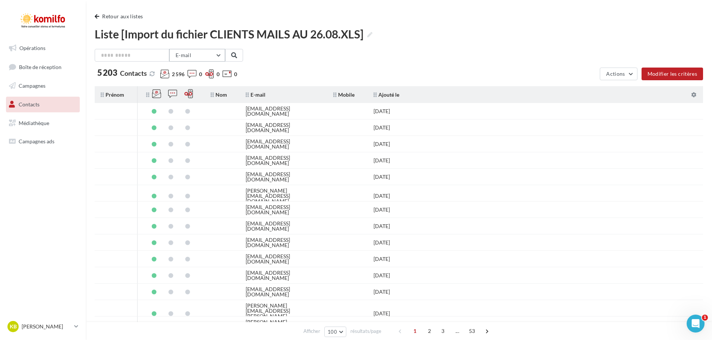
click at [218, 57] on button "E-mail" at bounding box center [197, 55] width 56 height 13
click at [636, 74] on button "Actions" at bounding box center [618, 73] width 37 height 13
click at [697, 98] on div at bounding box center [693, 94] width 19 height 17
click at [693, 93] on icon at bounding box center [693, 94] width 5 height 5
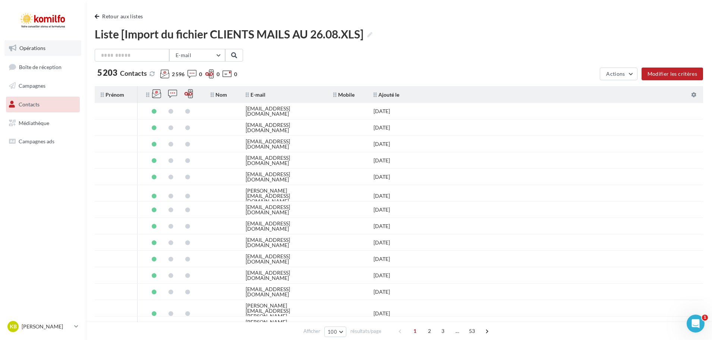
click at [40, 50] on span "Opérations" at bounding box center [32, 48] width 26 height 6
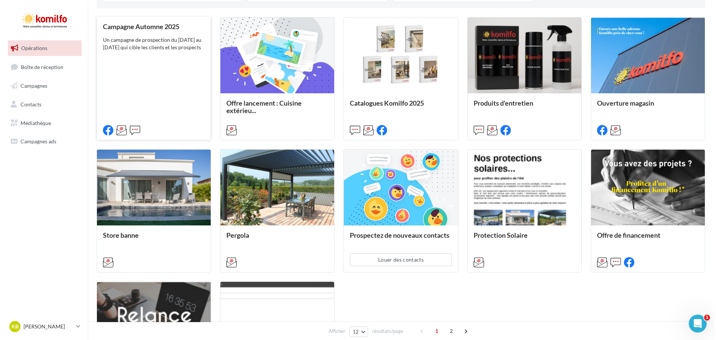
scroll to position [224, 0]
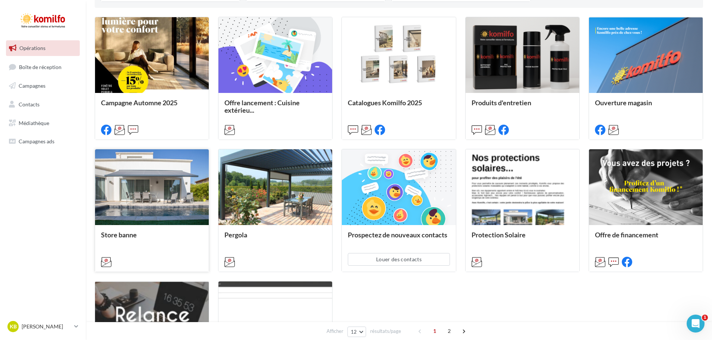
click at [138, 199] on div at bounding box center [152, 187] width 114 height 76
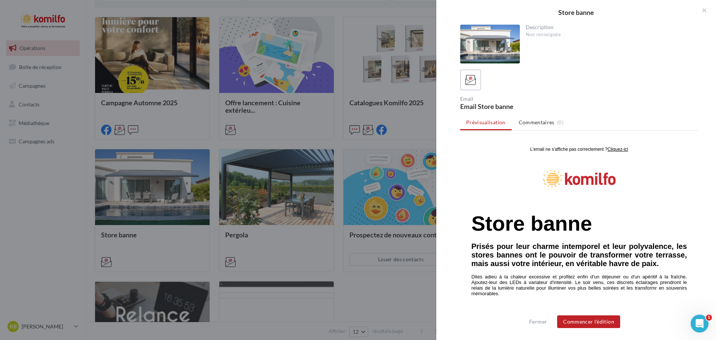
scroll to position [0, 0]
click at [595, 320] on button "Commencer l'édition" at bounding box center [588, 321] width 63 height 13
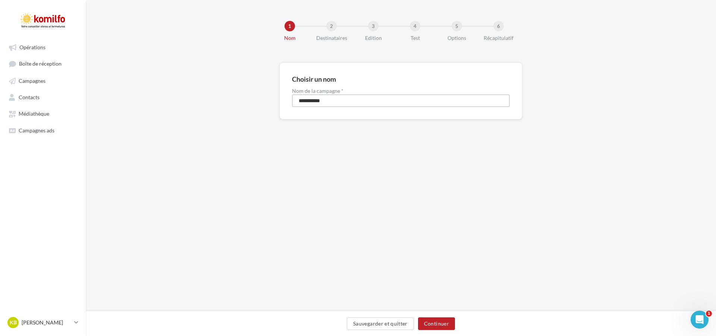
click at [341, 102] on input "**********" at bounding box center [401, 100] width 218 height 13
type input "**********"
click at [450, 325] on button "Continuer" at bounding box center [436, 323] width 37 height 13
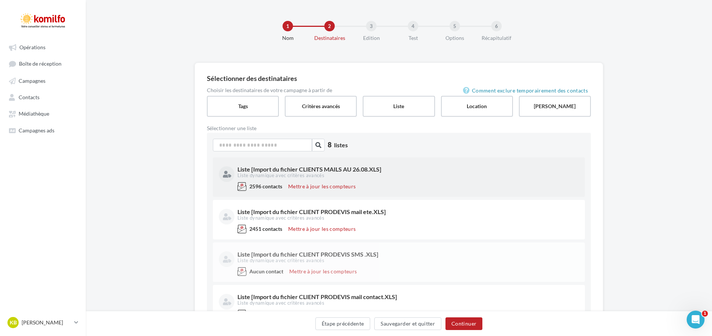
click at [412, 179] on div "Liste [Import du fichier CLIENTS MAILS AU 26.08.XLS] Liste dynamique avec critè…" at bounding box center [399, 172] width 360 height 19
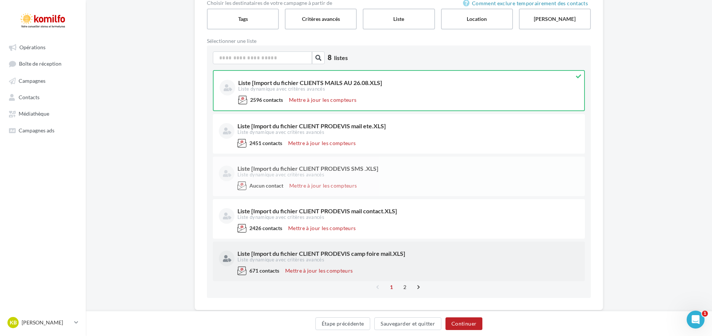
scroll to position [105, 0]
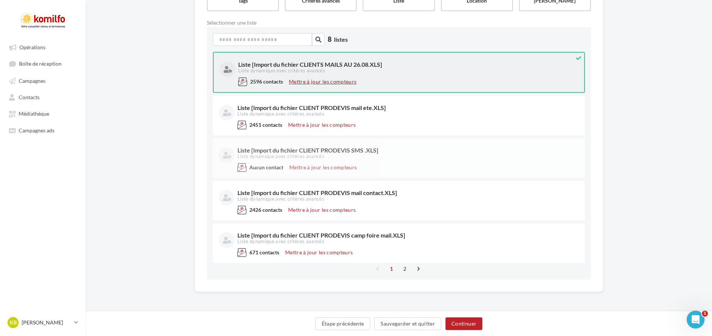
click at [319, 80] on button "Mettre à jour les compteurs" at bounding box center [322, 81] width 73 height 9
click at [460, 322] on button "Continuer" at bounding box center [463, 323] width 37 height 13
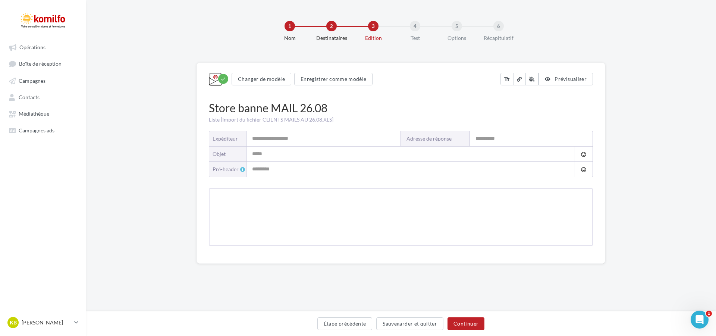
type input "*******"
type input "**********"
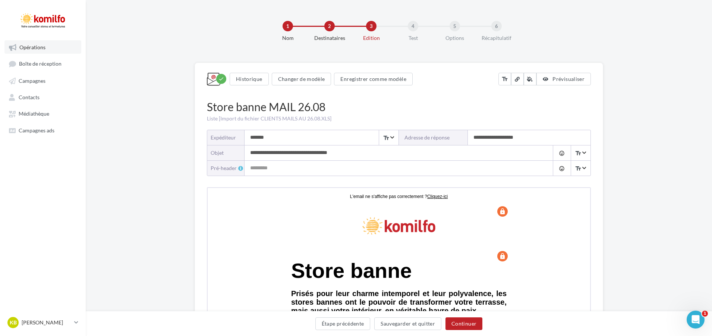
click at [41, 47] on span "Opérations" at bounding box center [32, 47] width 26 height 6
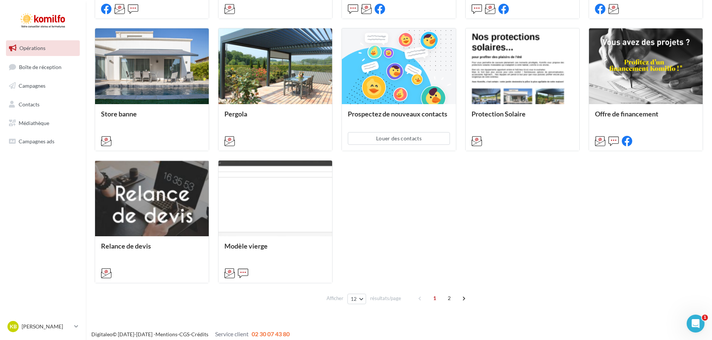
scroll to position [350, 0]
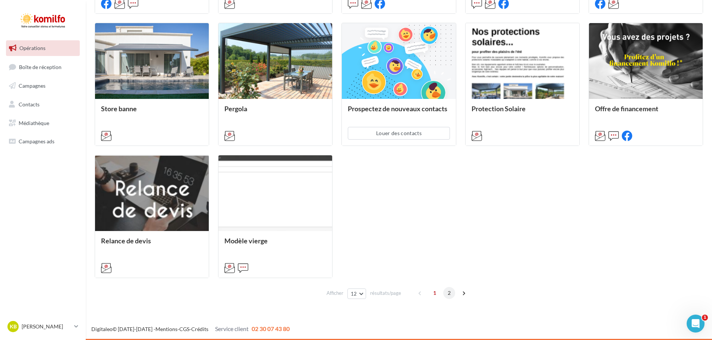
click at [449, 295] on span "2" at bounding box center [449, 293] width 12 height 12
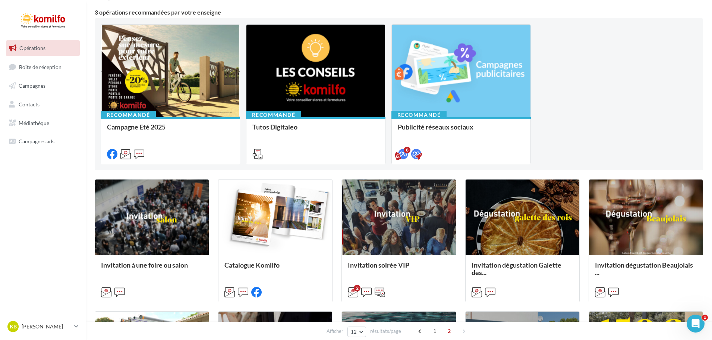
scroll to position [0, 0]
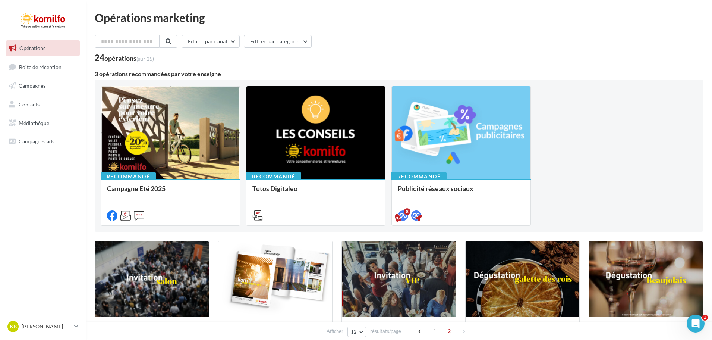
click at [55, 52] on link "Opérations" at bounding box center [42, 48] width 77 height 16
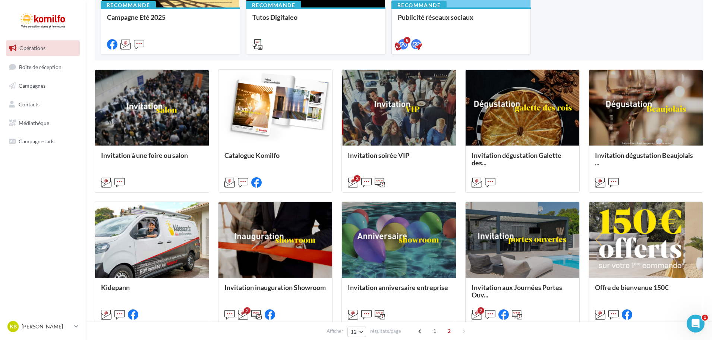
scroll to position [218, 0]
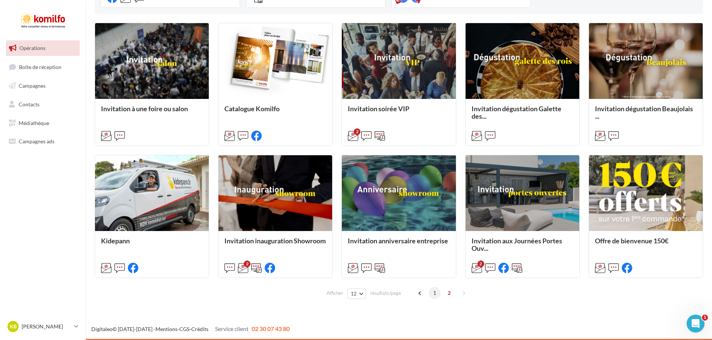
click at [433, 293] on span "1" at bounding box center [435, 293] width 12 height 12
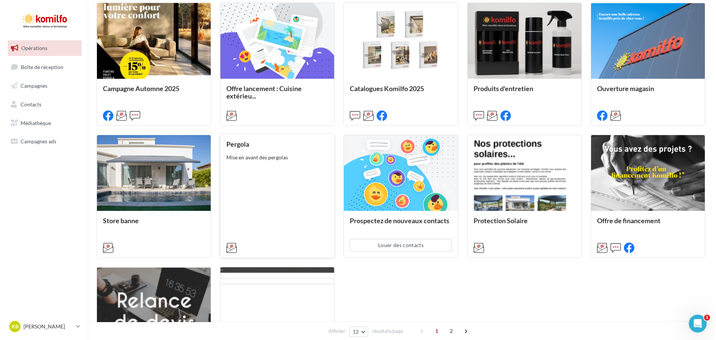
scroll to position [201, 0]
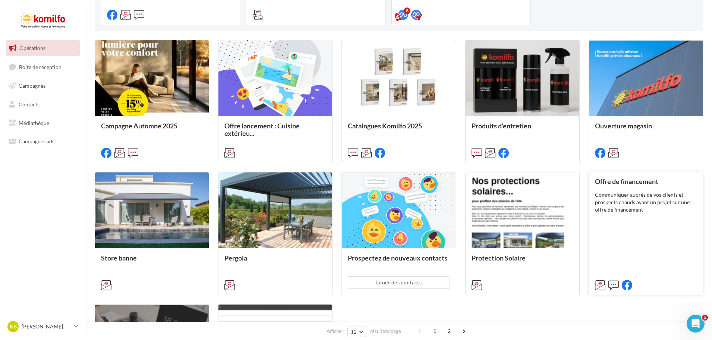
click at [652, 213] on div "Offre de financement Communiquer auprès de vos clients et prospects chauds ayan…" at bounding box center [646, 232] width 102 height 110
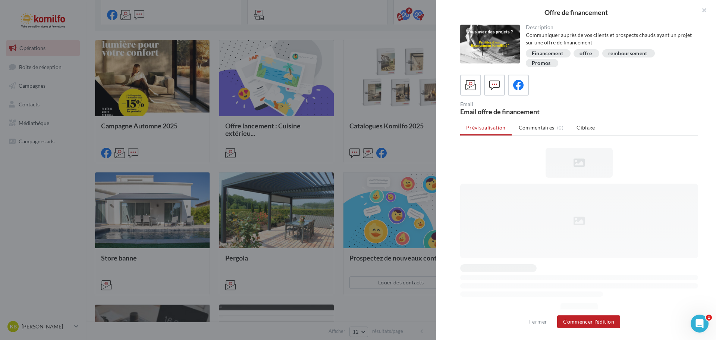
scroll to position [0, 0]
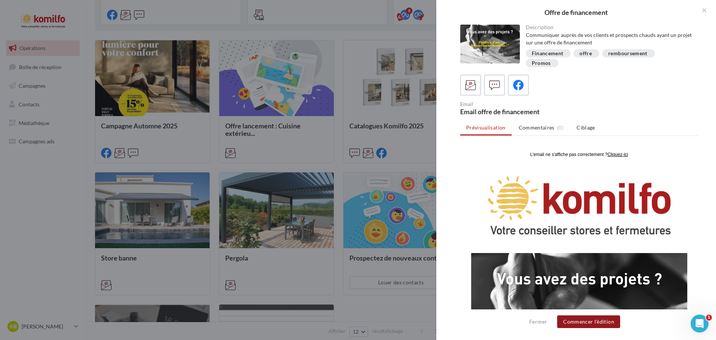
click at [578, 321] on button "Commencer l'édition" at bounding box center [588, 321] width 63 height 13
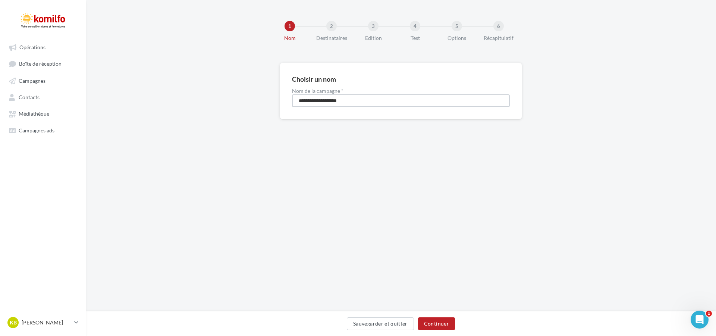
click at [363, 101] on input "**********" at bounding box center [401, 100] width 218 height 13
type input "**********"
click at [444, 322] on button "Continuer" at bounding box center [436, 323] width 37 height 13
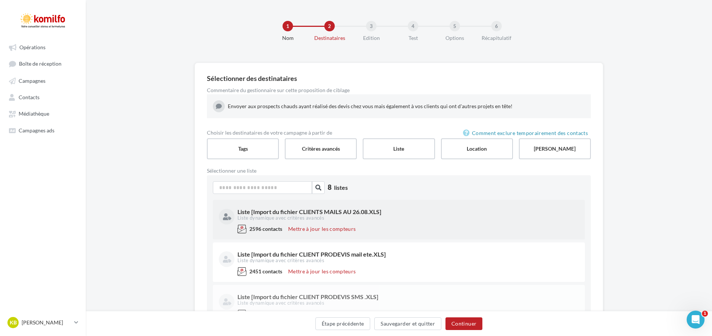
click at [423, 219] on div "Liste dynamique avec critères avancés" at bounding box center [407, 218] width 340 height 7
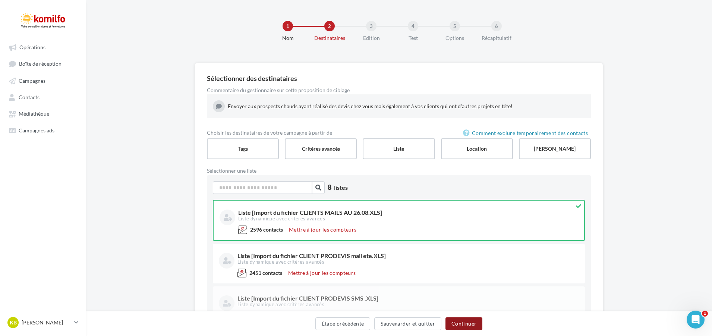
click at [461, 323] on button "Continuer" at bounding box center [463, 323] width 37 height 13
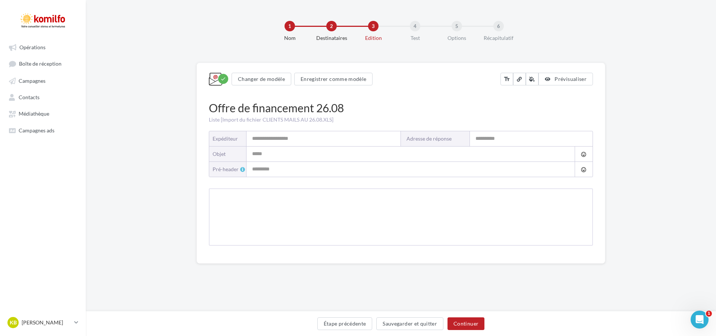
type input "*******"
type input "**********"
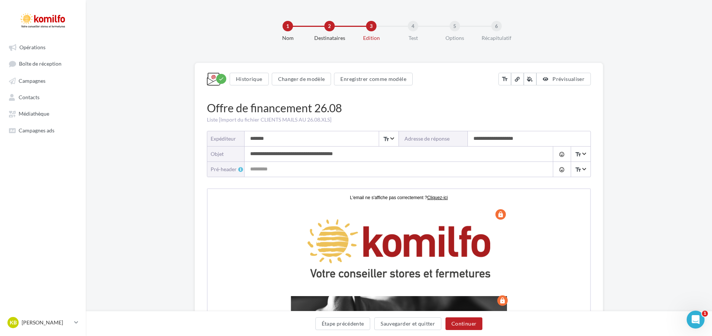
click at [350, 155] on input "**********" at bounding box center [392, 153] width 294 height 15
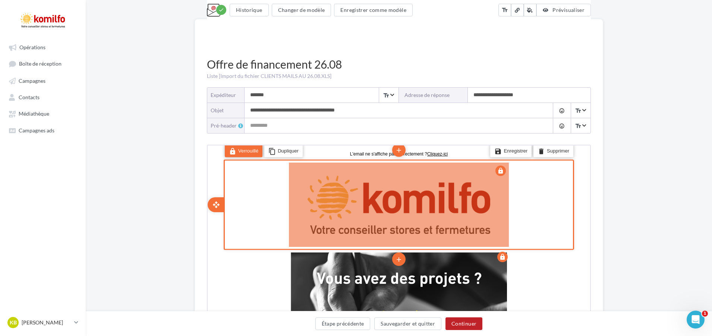
scroll to position [37, 0]
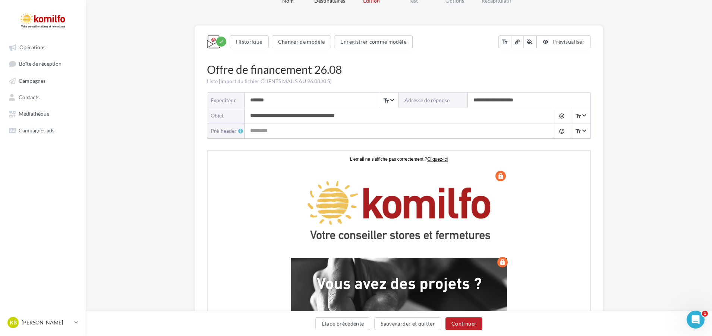
click at [249, 114] on input "**********" at bounding box center [392, 115] width 294 height 15
click at [565, 116] on button "tag_faces" at bounding box center [562, 115] width 18 height 15
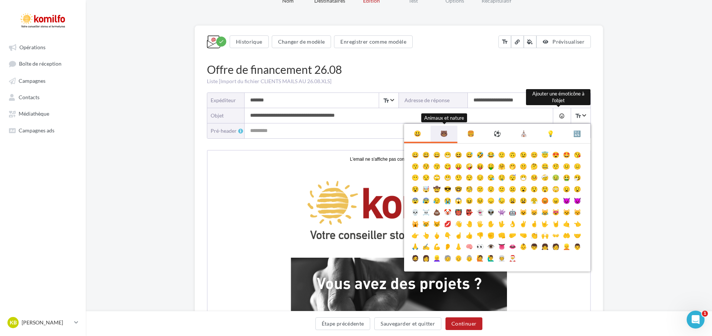
click at [445, 132] on link "🐻" at bounding box center [444, 134] width 26 height 16
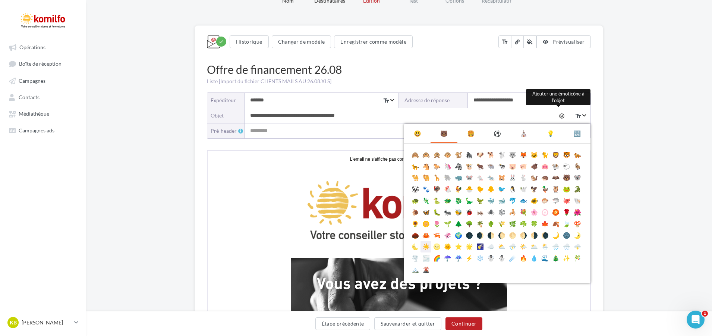
click at [426, 246] on link "☀️" at bounding box center [425, 247] width 11 height 12
type input "**********"
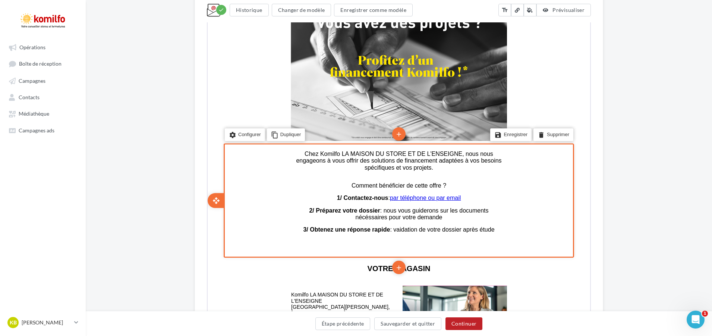
scroll to position [335, 0]
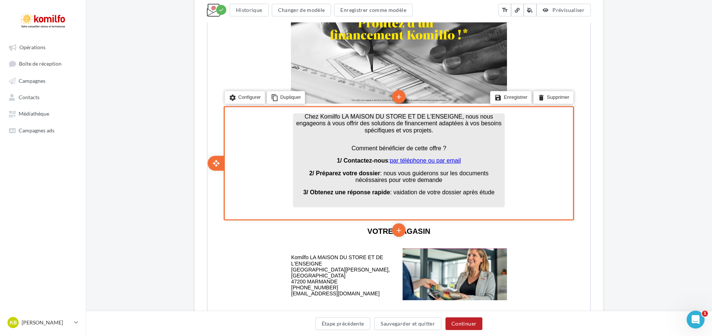
click at [439, 113] on span "Chez Komilfo LA MAISON DU STORE ET DE L'ENSEIGNE, nous nous engageons à vous of…" at bounding box center [397, 123] width 205 height 20
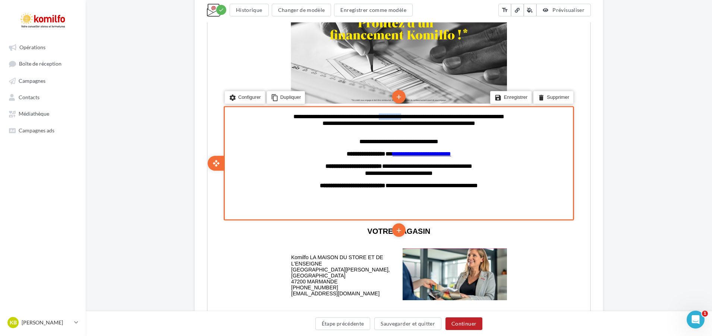
click at [439, 113] on span "**********" at bounding box center [398, 119] width 211 height 12
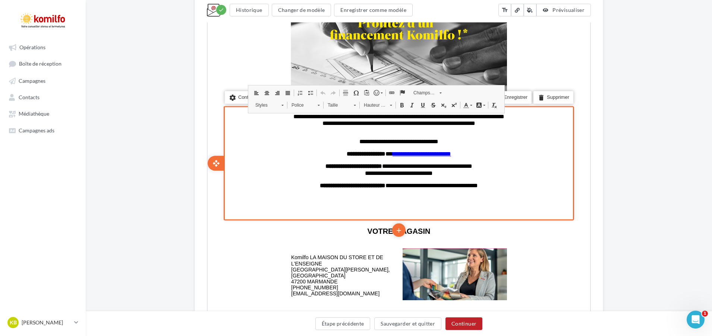
click at [461, 116] on span "**********" at bounding box center [398, 119] width 211 height 12
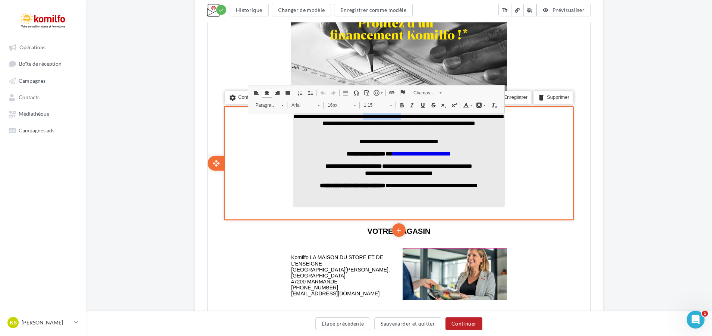
drag, startPoint x: 460, startPoint y: 115, endPoint x: 406, endPoint y: 117, distance: 53.7
click at [406, 117] on span "**********" at bounding box center [398, 119] width 211 height 12
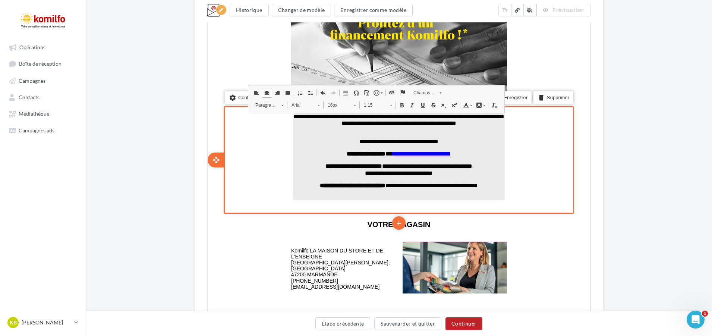
click at [338, 115] on span "**********" at bounding box center [398, 119] width 211 height 12
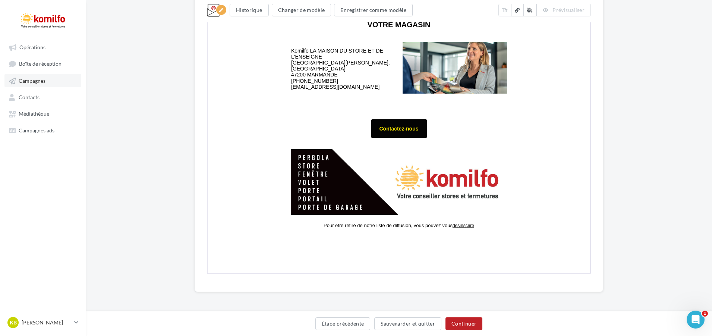
scroll to position [528, 0]
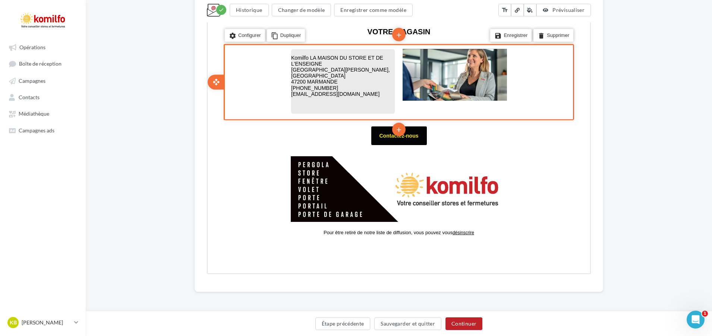
click at [371, 96] on p at bounding box center [342, 99] width 104 height 6
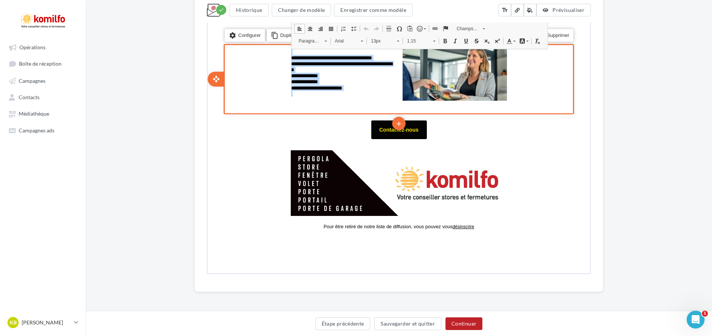
drag, startPoint x: 352, startPoint y: 93, endPoint x: 289, endPoint y: 49, distance: 76.6
click at [289, 49] on td "**********" at bounding box center [342, 78] width 112 height 68
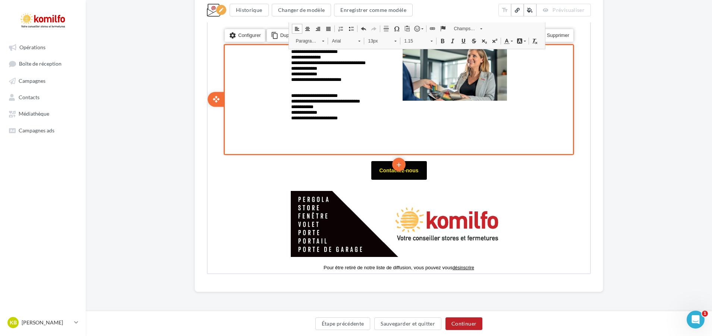
click at [414, 138] on td "**********" at bounding box center [398, 98] width 224 height 108
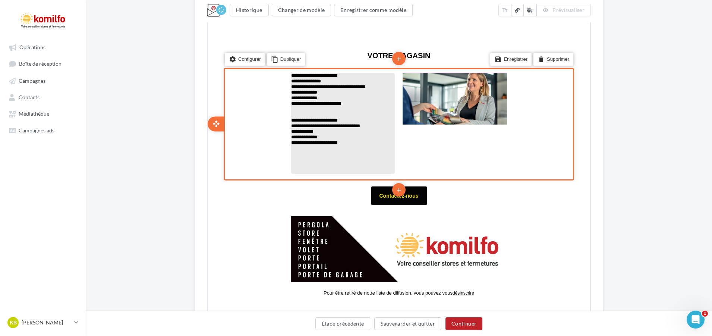
scroll to position [491, 0]
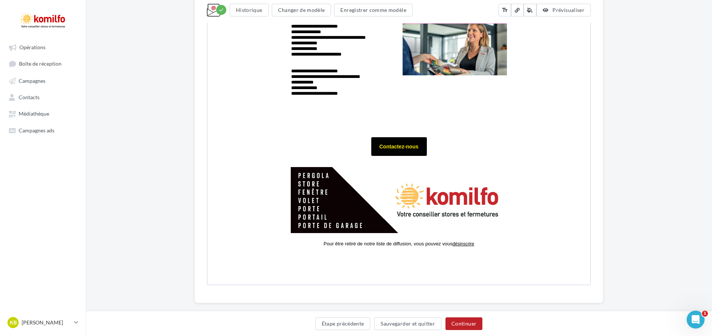
scroll to position [565, 0]
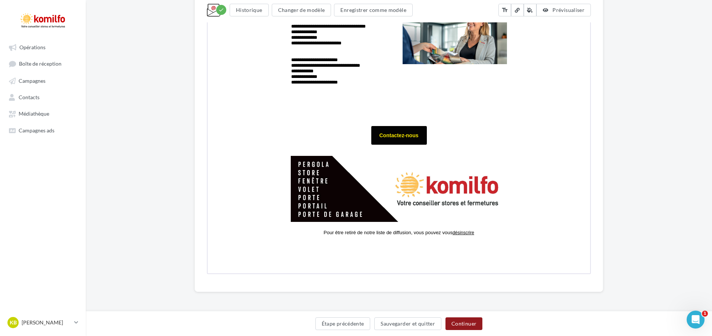
click at [461, 322] on button "Continuer" at bounding box center [463, 323] width 37 height 13
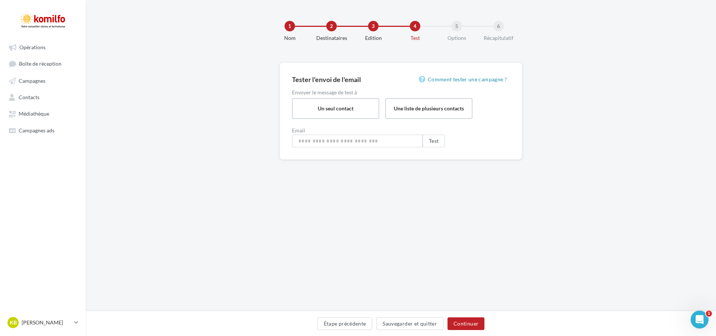
type input "**********"
click at [440, 144] on button "Test" at bounding box center [433, 141] width 22 height 13
click at [470, 321] on button "Continuer" at bounding box center [465, 323] width 37 height 13
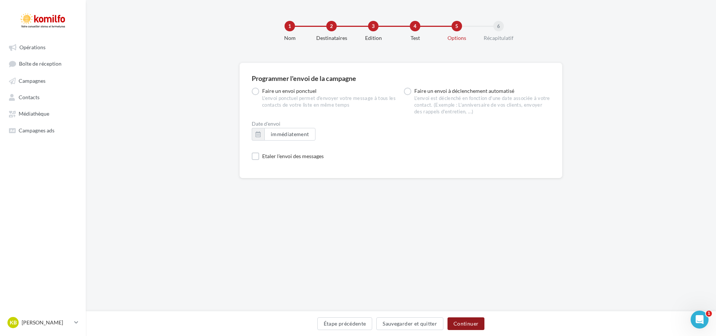
click at [467, 327] on button "Continuer" at bounding box center [465, 323] width 37 height 13
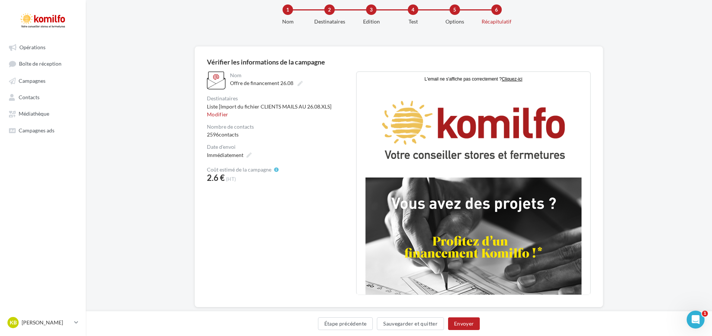
scroll to position [32, 0]
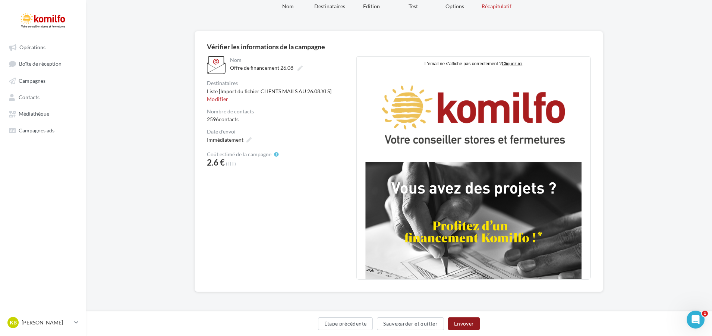
click at [464, 323] on button "Envoyer" at bounding box center [464, 323] width 32 height 13
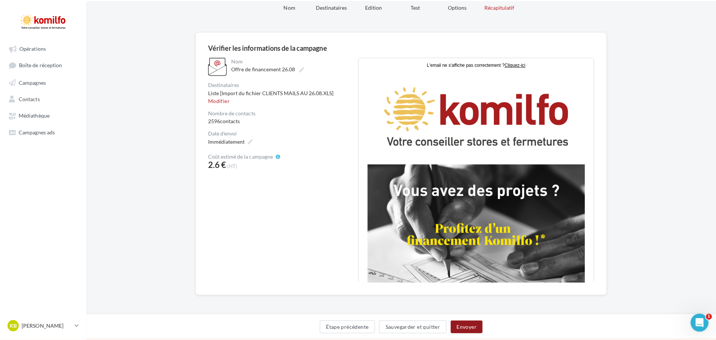
scroll to position [28, 0]
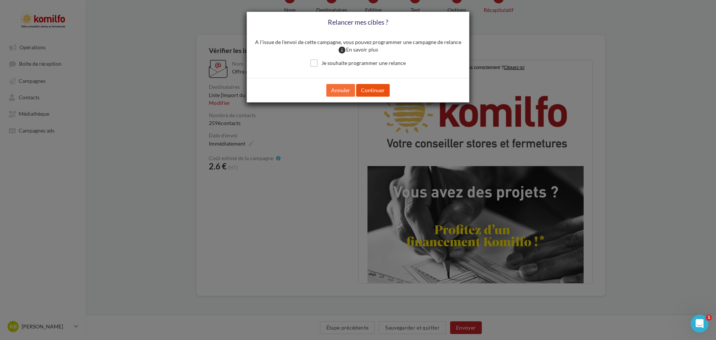
click at [375, 91] on button "Continuer" at bounding box center [373, 90] width 34 height 13
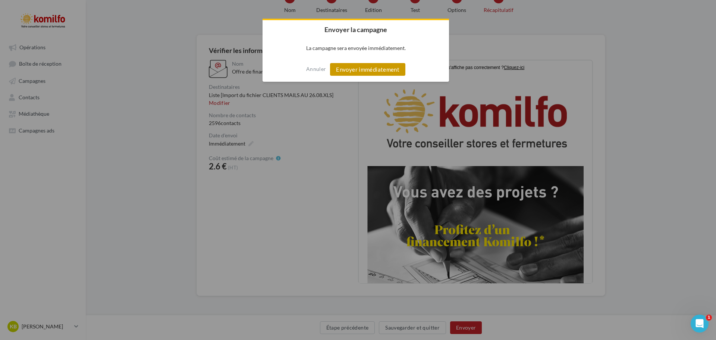
click at [379, 70] on button "Envoyer immédiatement" at bounding box center [367, 69] width 75 height 13
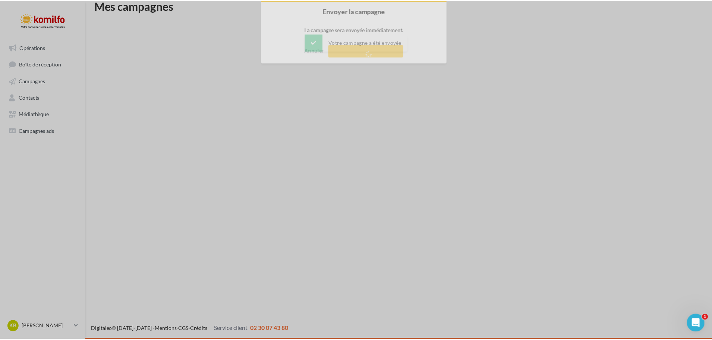
scroll to position [12, 0]
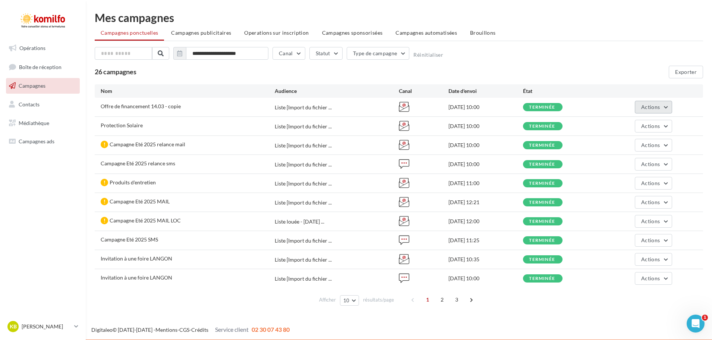
click at [658, 108] on span "Actions" at bounding box center [650, 107] width 19 height 6
click at [620, 126] on button "Voir les résultats" at bounding box center [621, 124] width 101 height 19
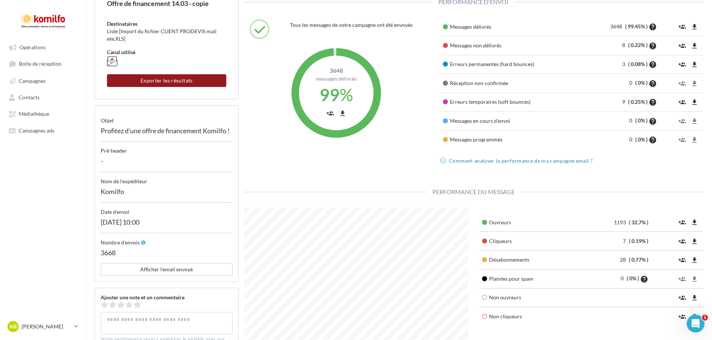
scroll to position [75, 0]
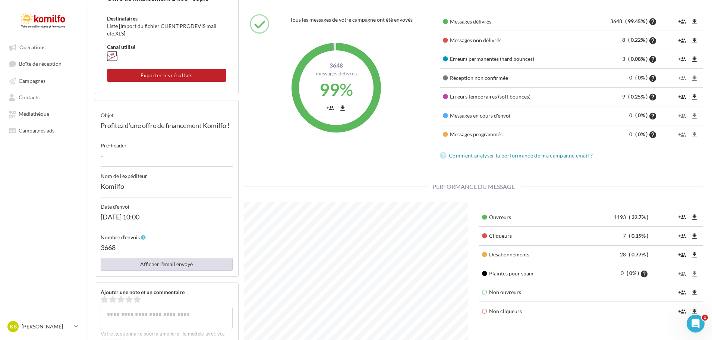
click at [190, 261] on button "Afficher l'email envoyé" at bounding box center [167, 264] width 132 height 13
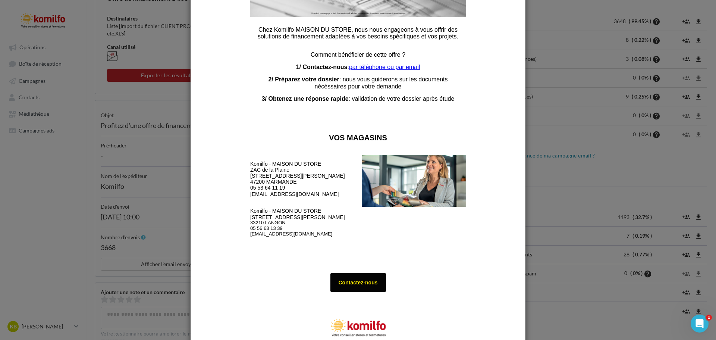
scroll to position [261, 0]
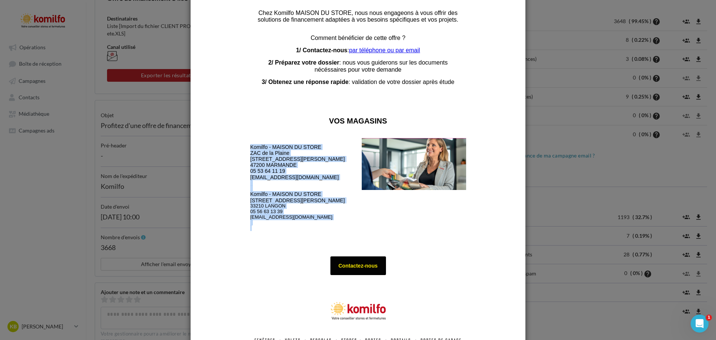
drag, startPoint x: 309, startPoint y: 225, endPoint x: 250, endPoint y: 145, distance: 98.9
click at [250, 145] on div "Komilfo - MAISON DU STORE ZAC de la Plaine [STREET_ADDRESS][PERSON_NAME] 47200 …" at bounding box center [302, 190] width 104 height 104
copy div "Komilfo - MAISON DU STORE [GEOGRAPHIC_DATA] [STREET_ADDRESS][PERSON_NAME] [PHON…"
